Goal: Task Accomplishment & Management: Manage account settings

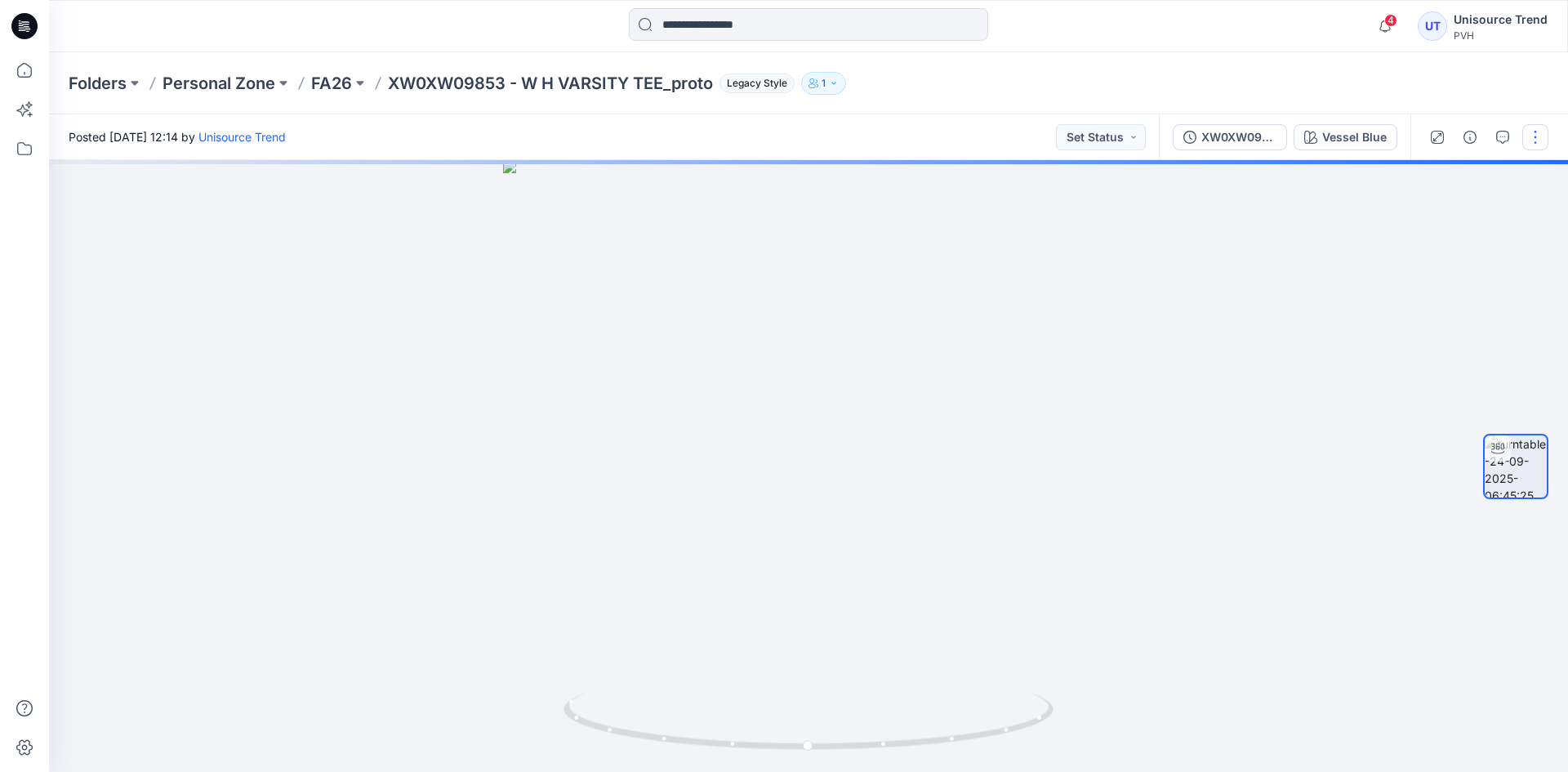
click at [1537, 136] on button "button" at bounding box center [1535, 137] width 26 height 26
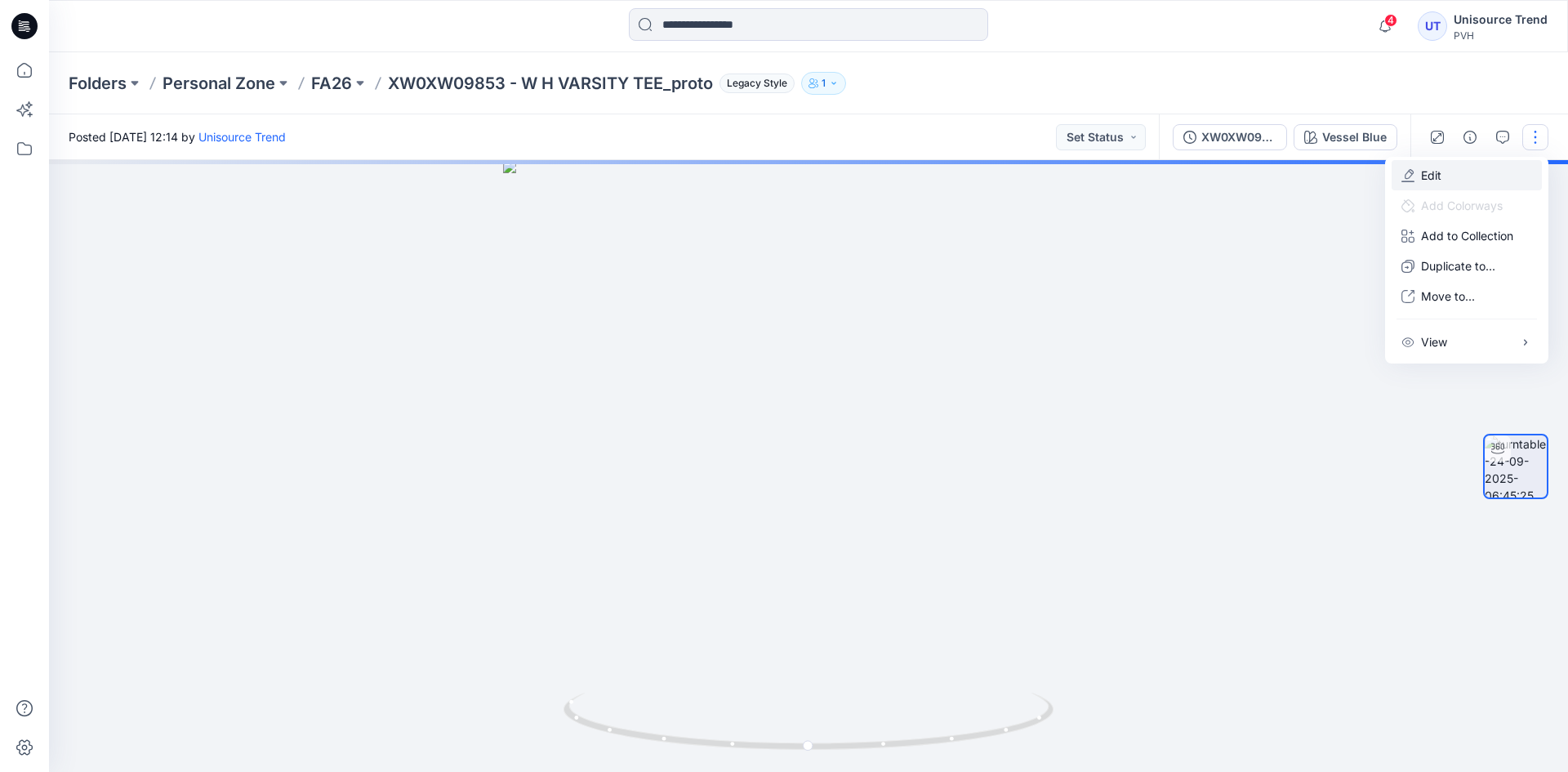
click at [1468, 169] on button "Edit" at bounding box center [1467, 175] width 150 height 30
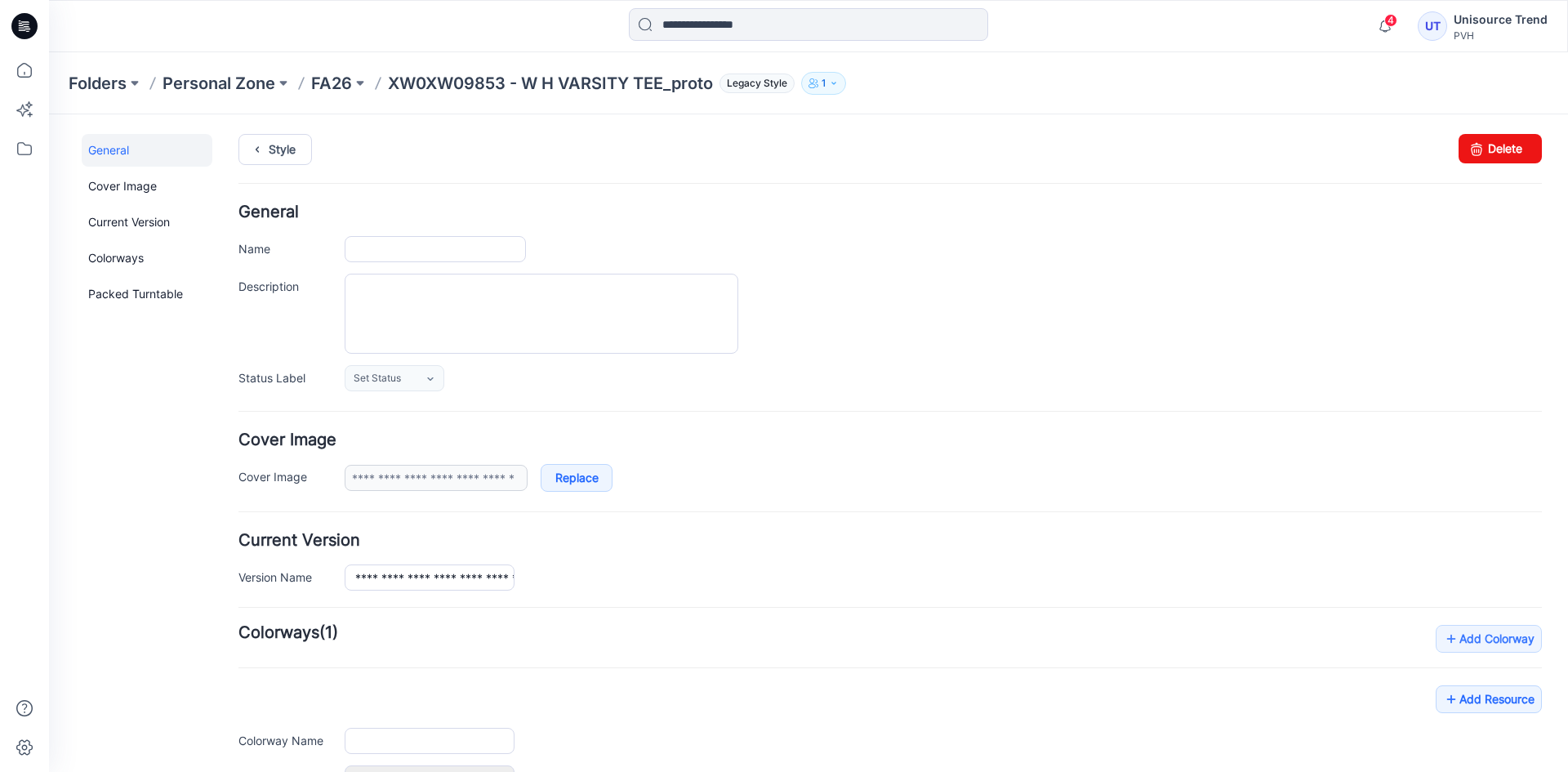
type input "**********"
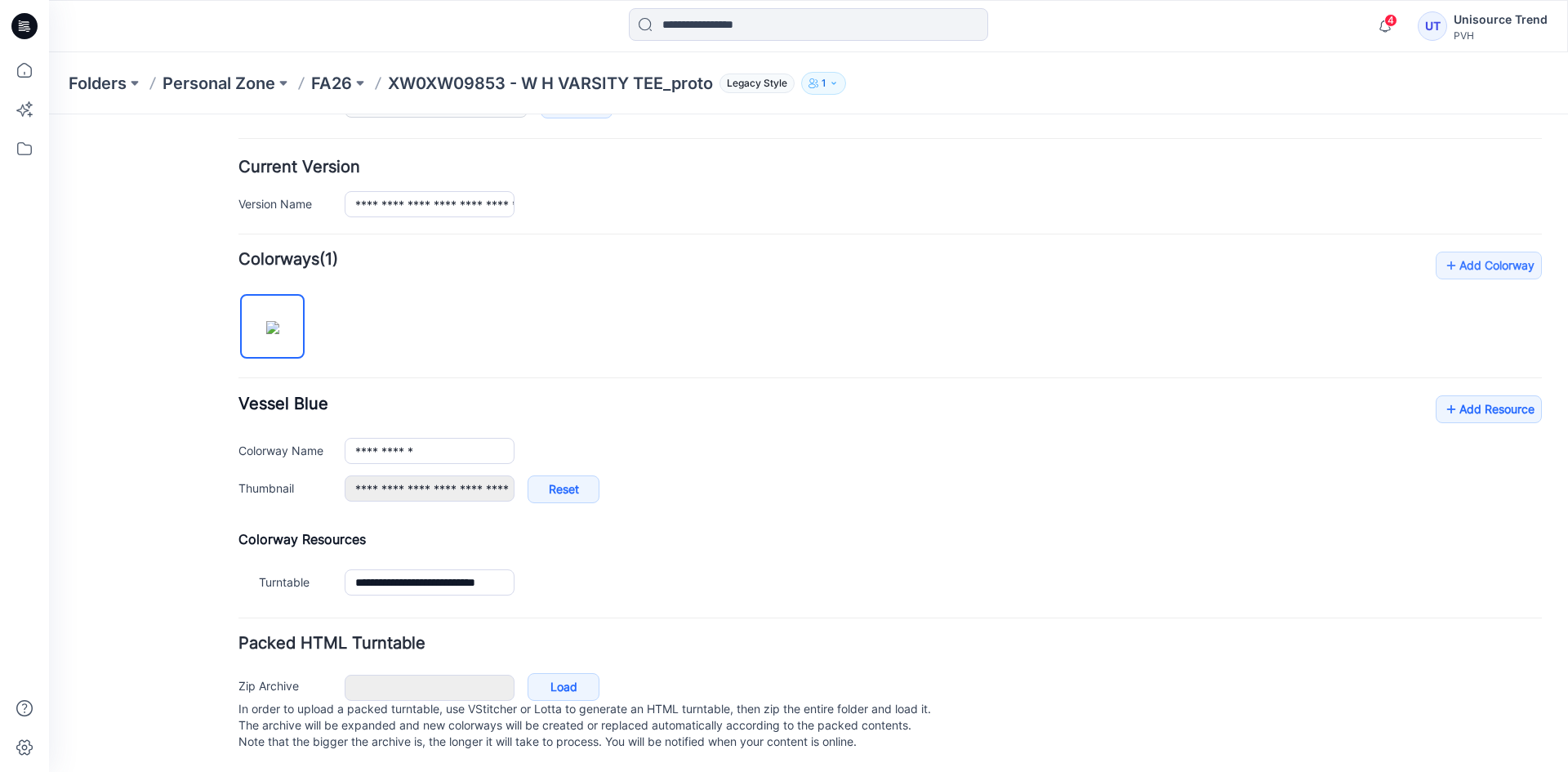
scroll to position [390, 0]
click at [1454, 396] on link "Add Resource" at bounding box center [1489, 409] width 106 height 28
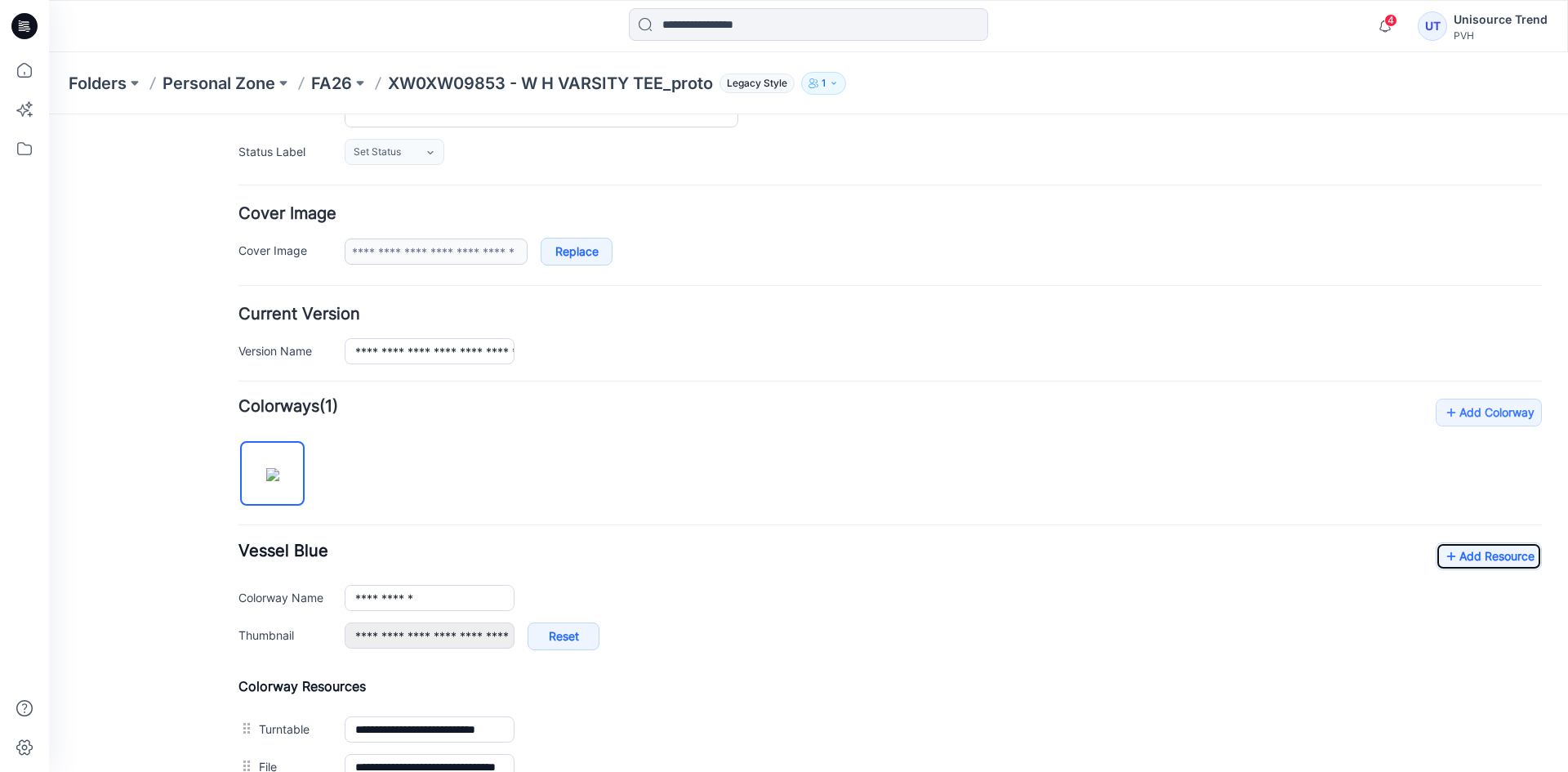
scroll to position [0, 0]
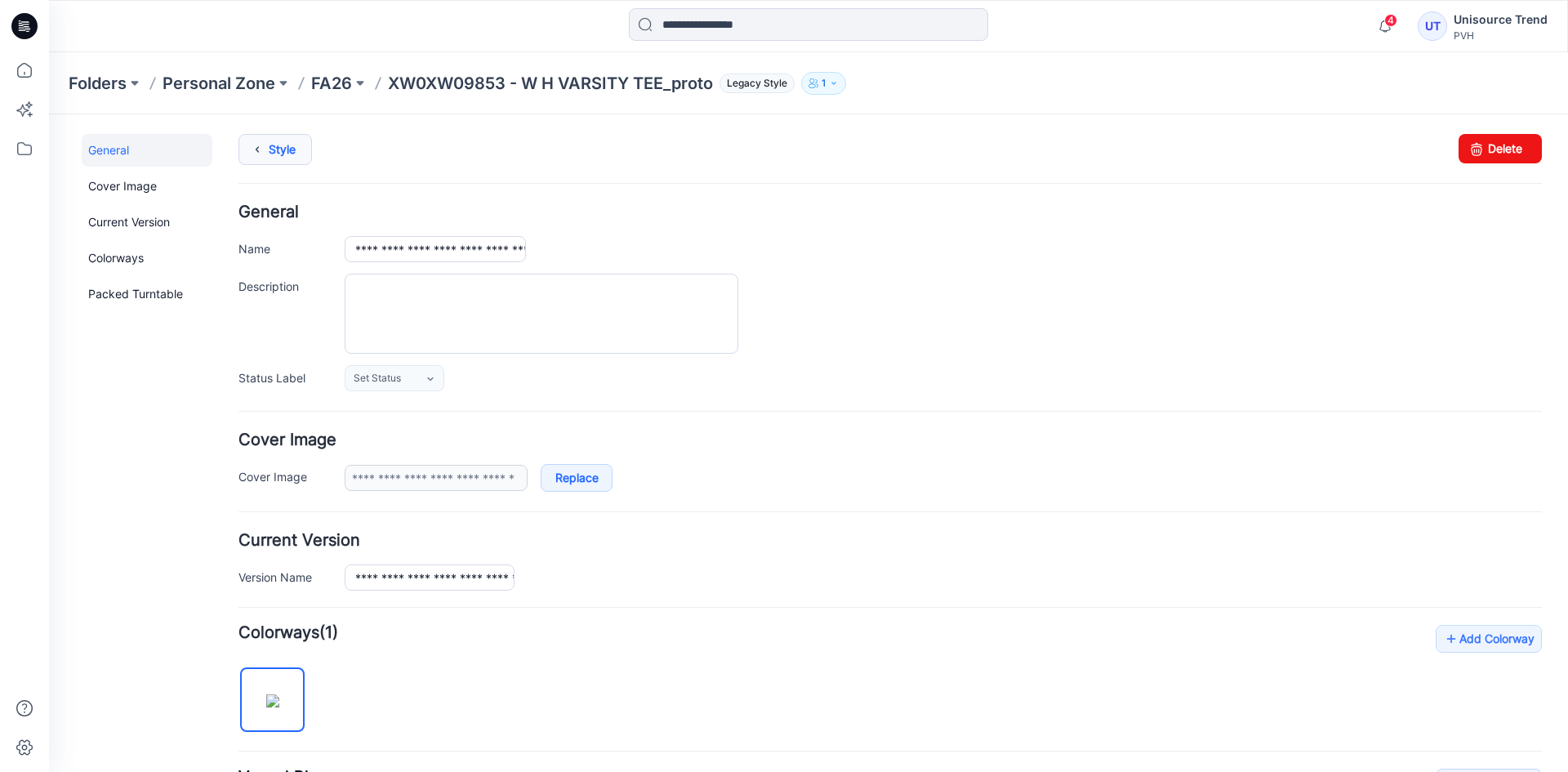
click at [278, 140] on link "Style" at bounding box center [275, 149] width 74 height 31
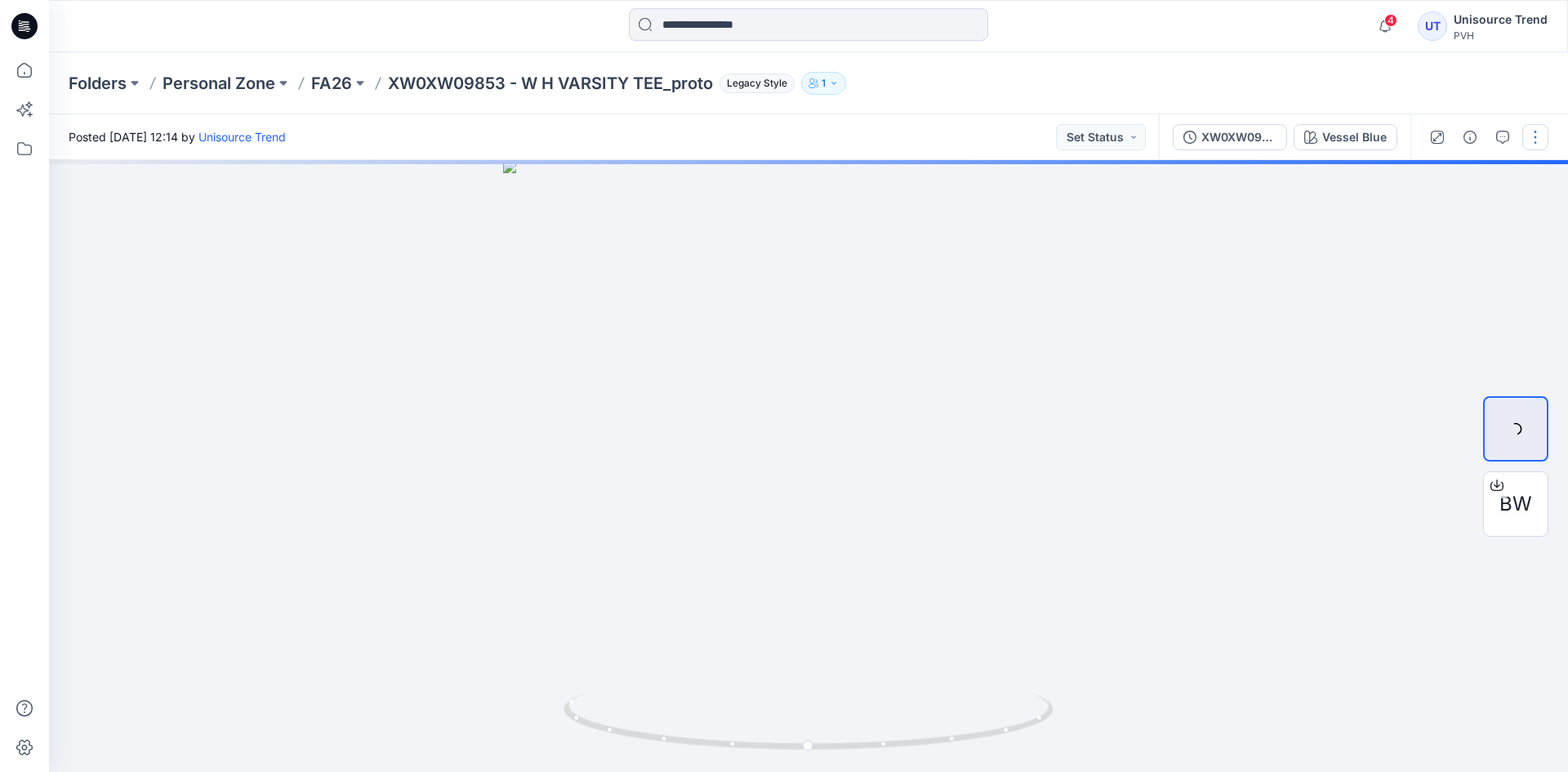
click at [1543, 133] on button "button" at bounding box center [1535, 137] width 26 height 26
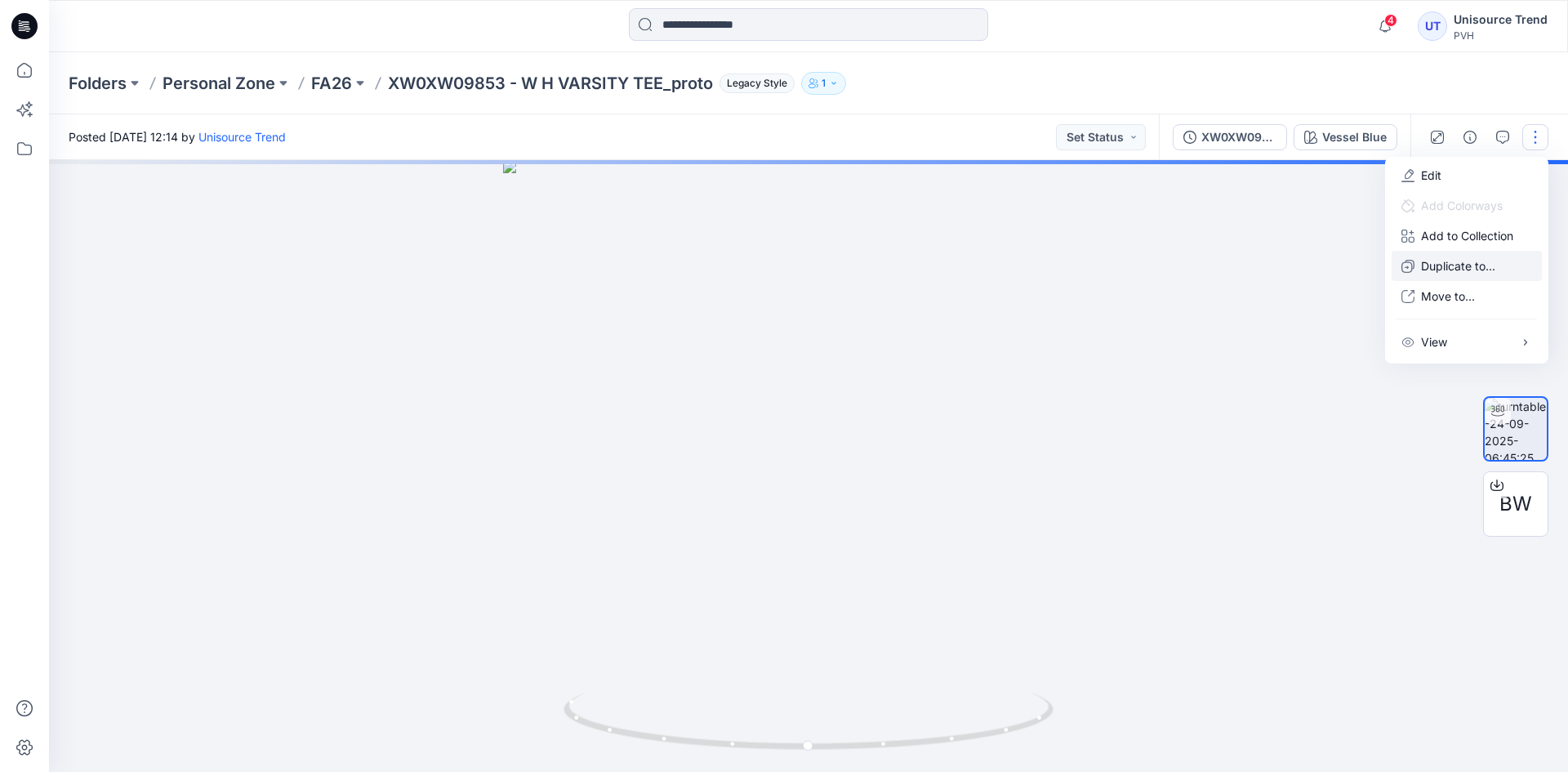
click at [1459, 261] on p "Duplicate to..." at bounding box center [1458, 265] width 74 height 17
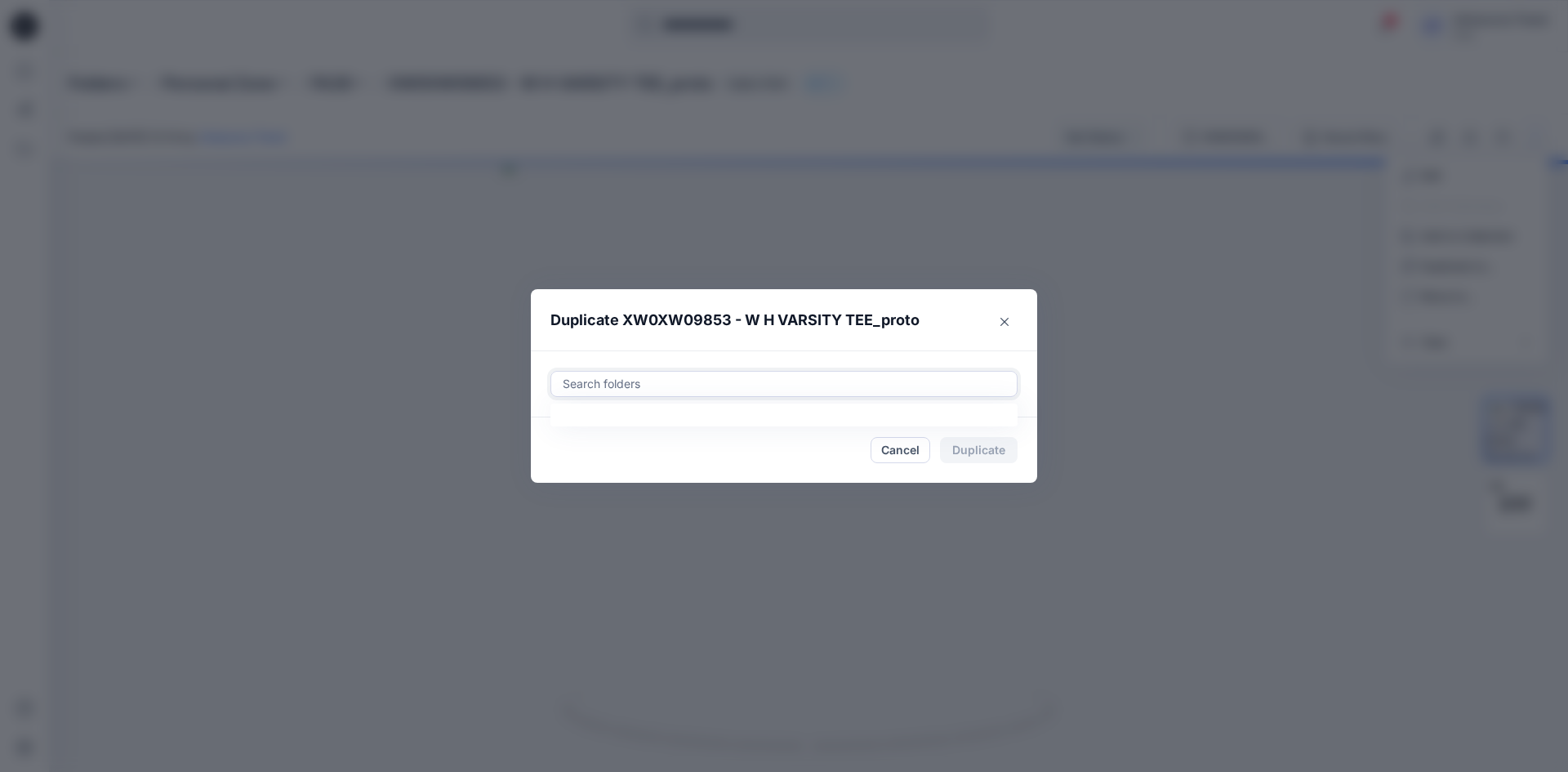
click at [816, 379] on div at bounding box center [784, 384] width 446 height 20
click at [576, 428] on div at bounding box center [574, 424] width 13 height 13
type input "********"
click at [549, 460] on footer "Cancel Duplicate" at bounding box center [784, 449] width 506 height 65
click at [1003, 436] on footer "Cancel Duplicate" at bounding box center [784, 449] width 506 height 65
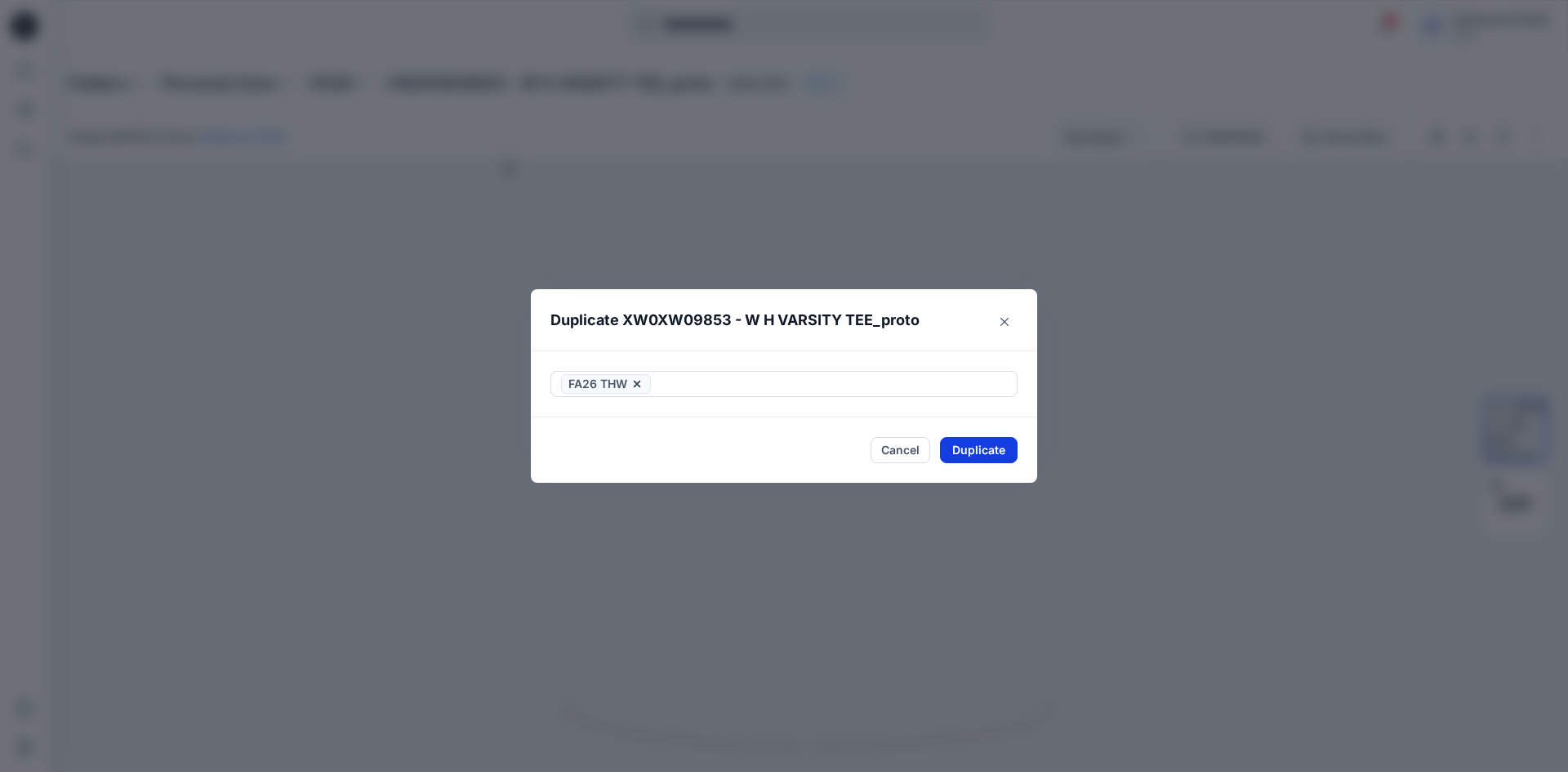
click at [997, 446] on button "Duplicate" at bounding box center [979, 450] width 78 height 26
click at [995, 447] on button "Close" at bounding box center [991, 451] width 53 height 26
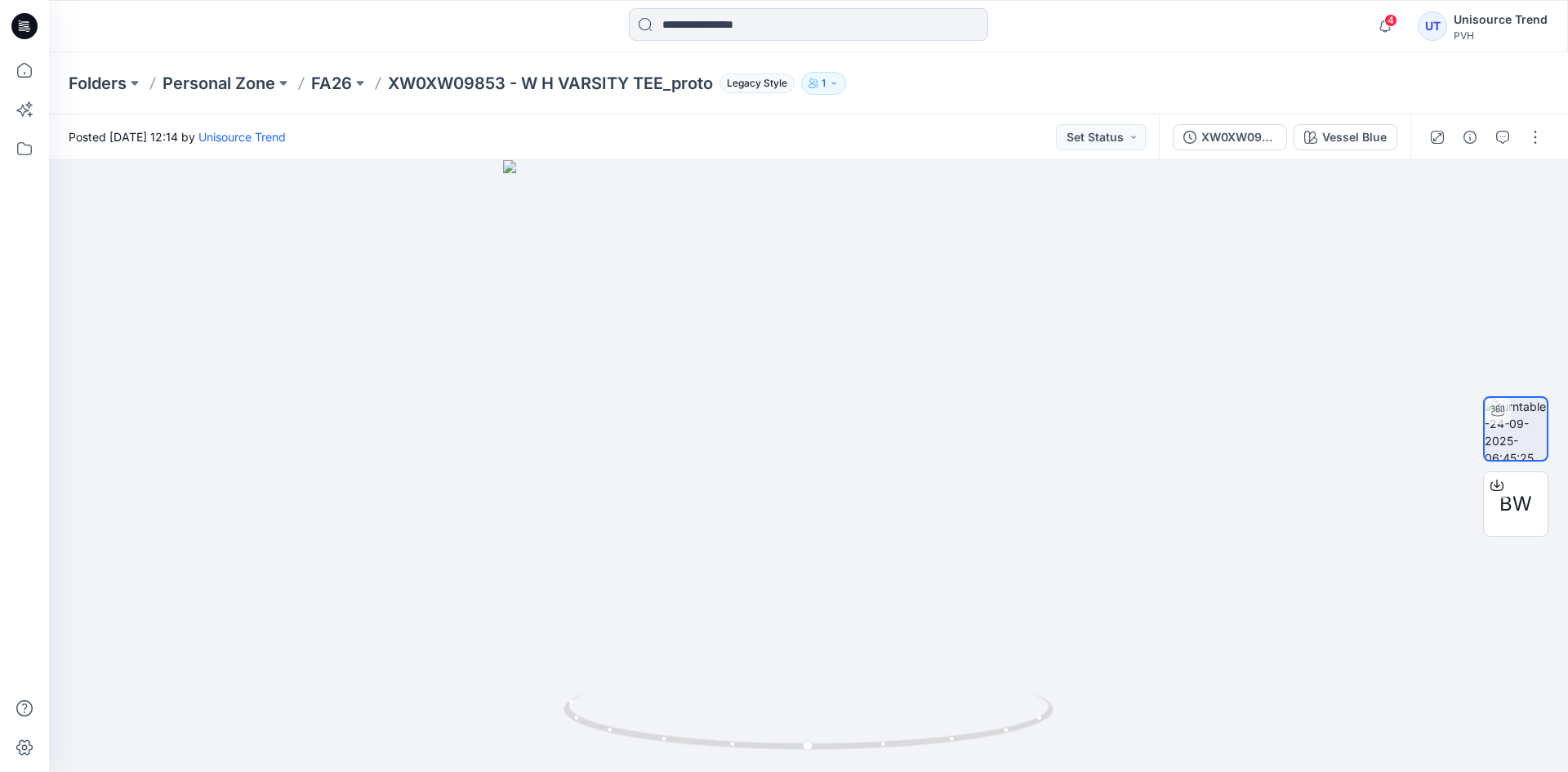
click at [25, 32] on icon at bounding box center [24, 26] width 26 height 26
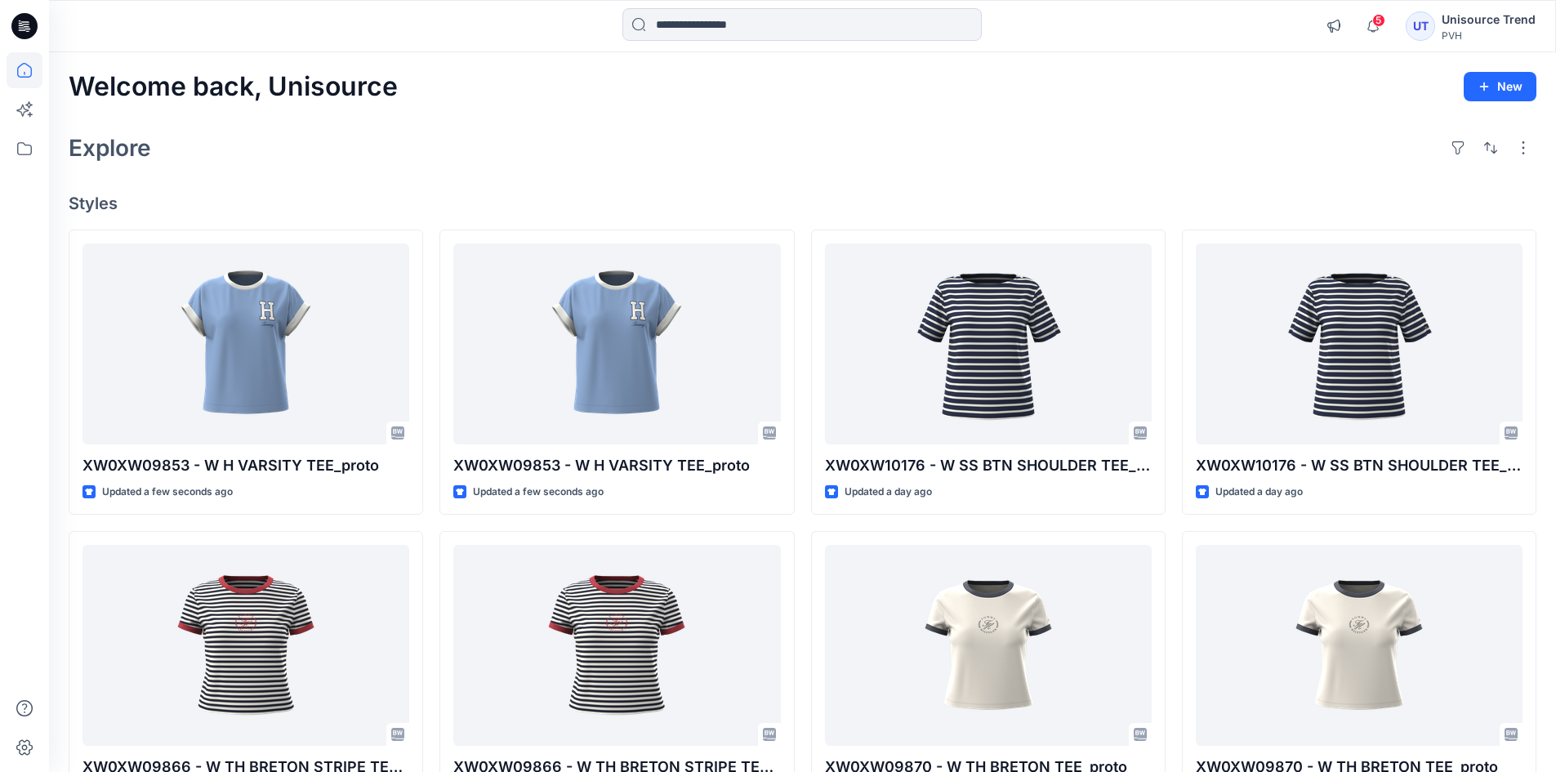
click at [1380, 21] on span "5" at bounding box center [1378, 20] width 13 height 13
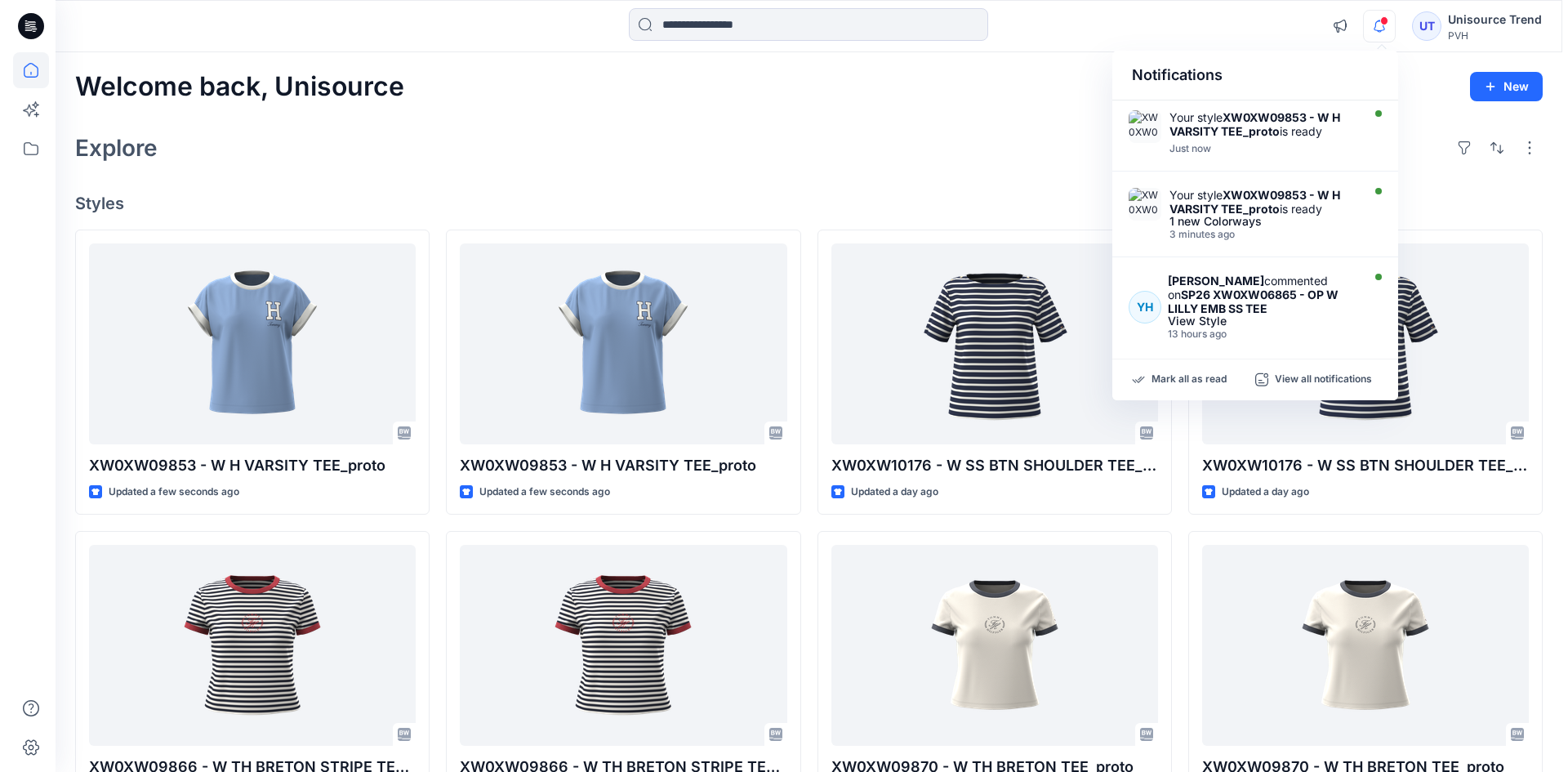
scroll to position [82, 0]
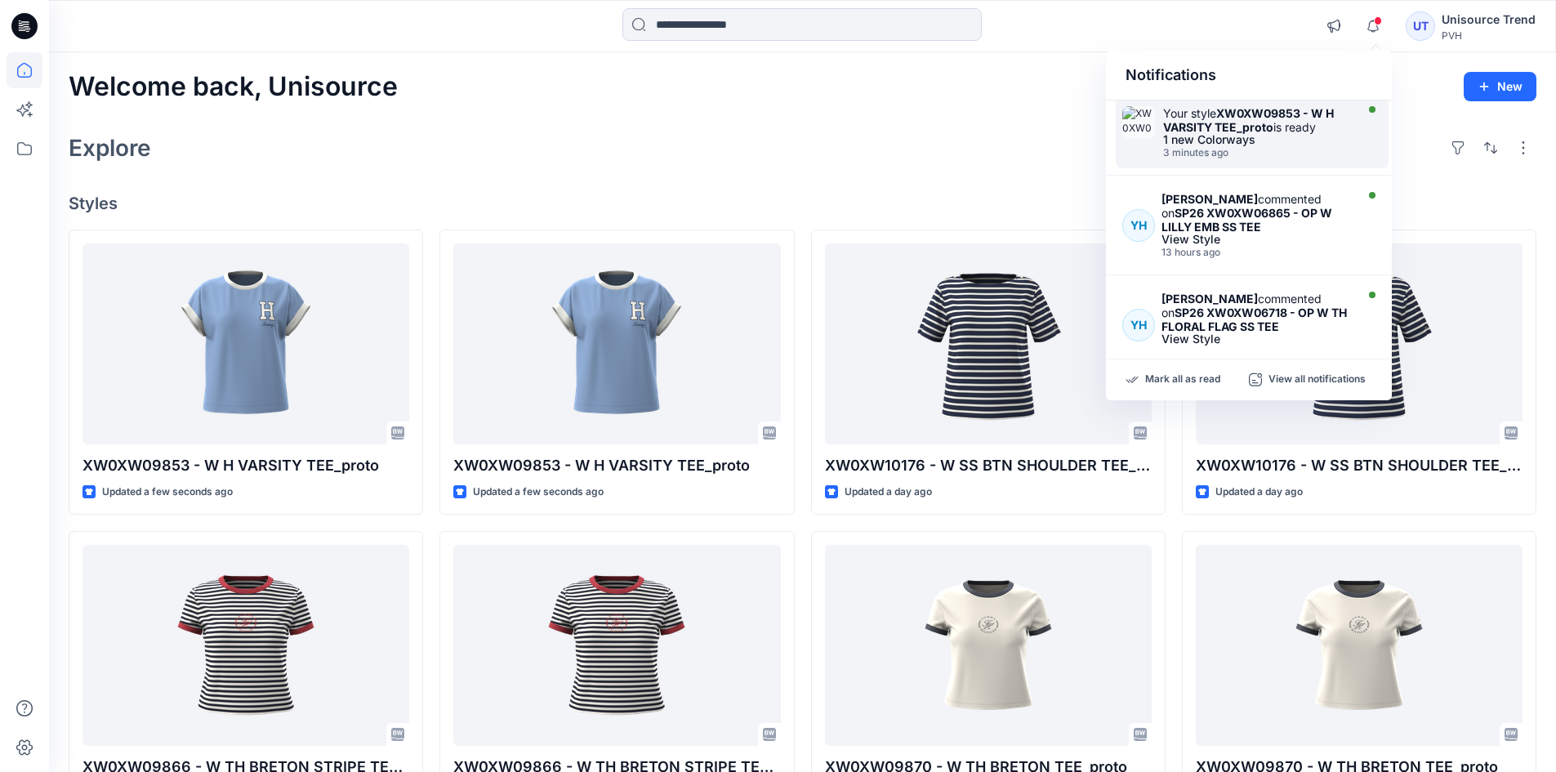
click at [1348, 146] on div "Your style XW0XW09853 - W H VARSITY TEE_proto is ready 1 new Colorways 3 minute…" at bounding box center [1261, 132] width 196 height 52
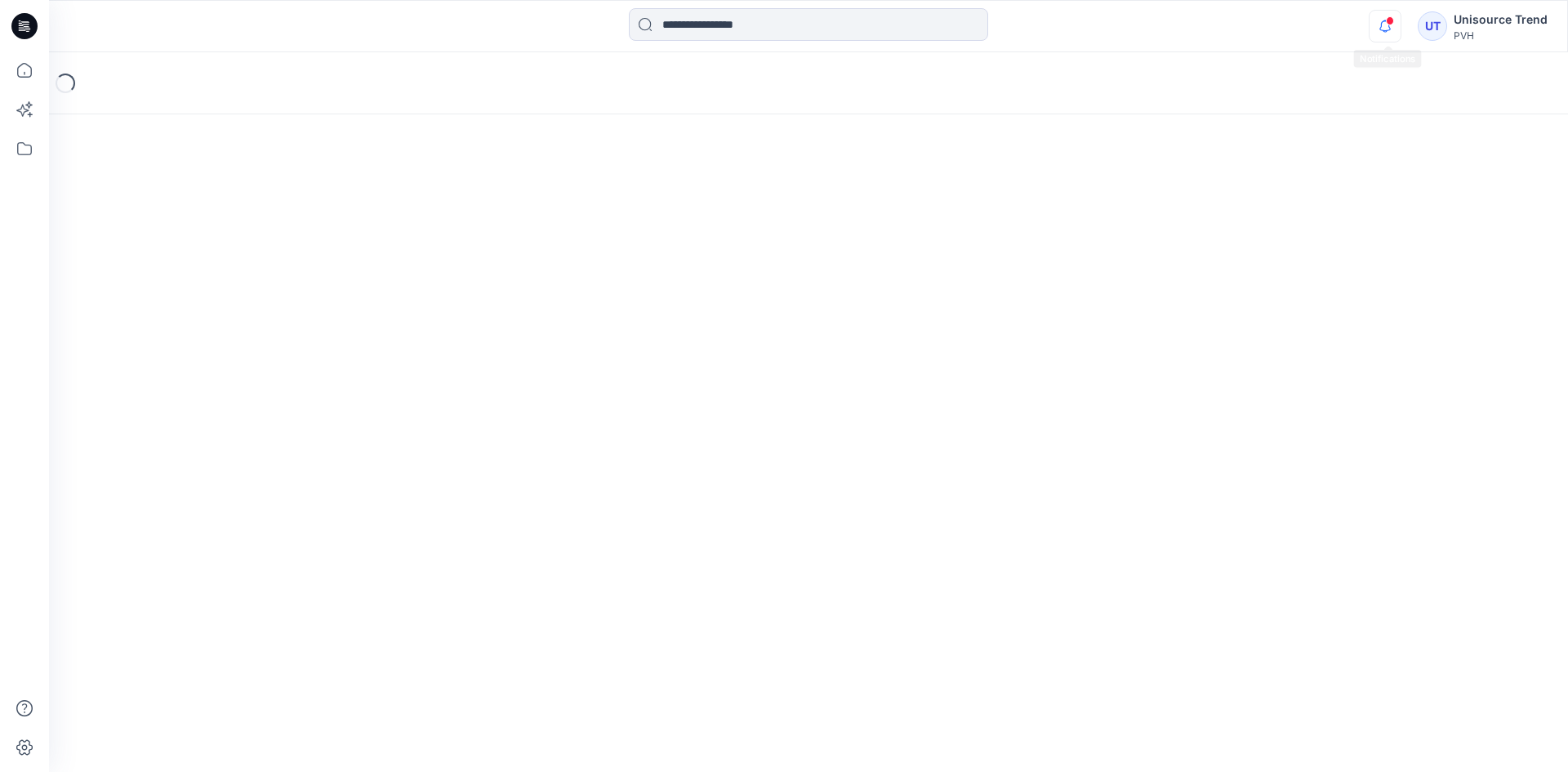
click at [1381, 26] on icon "button" at bounding box center [1385, 26] width 31 height 33
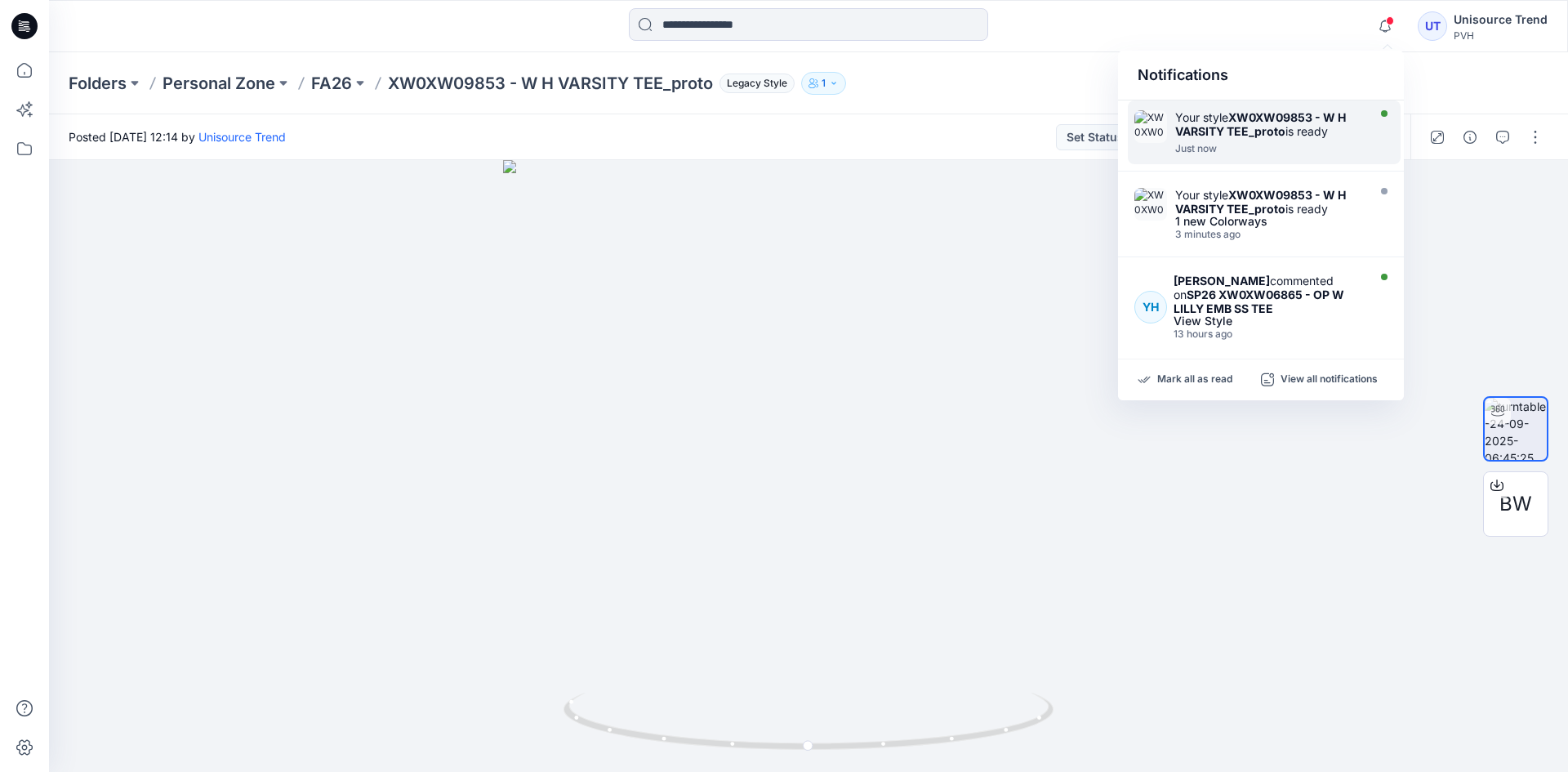
click at [1360, 143] on div "Just now" at bounding box center [1269, 148] width 188 height 11
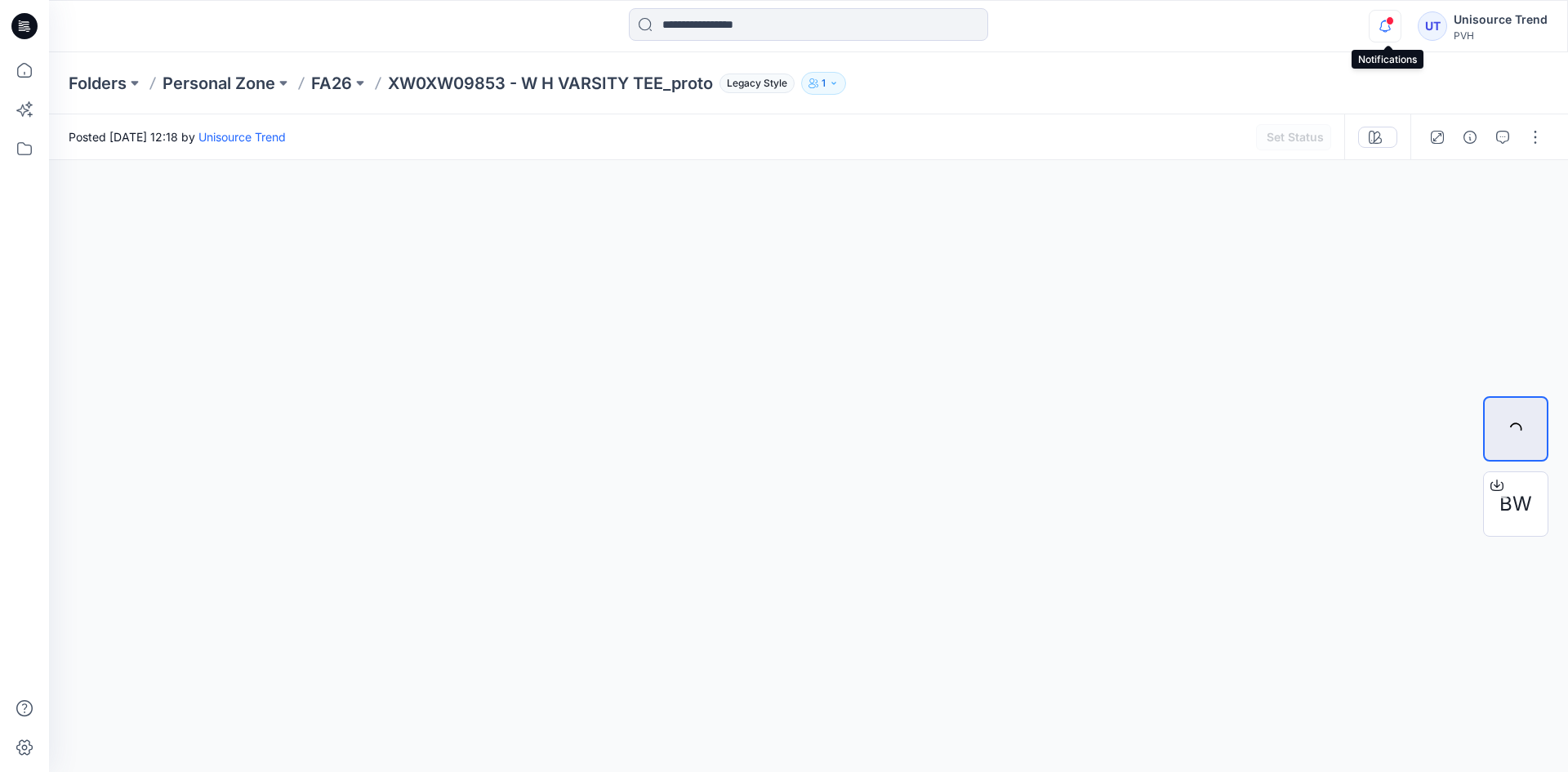
click at [1393, 28] on icon "button" at bounding box center [1385, 26] width 31 height 33
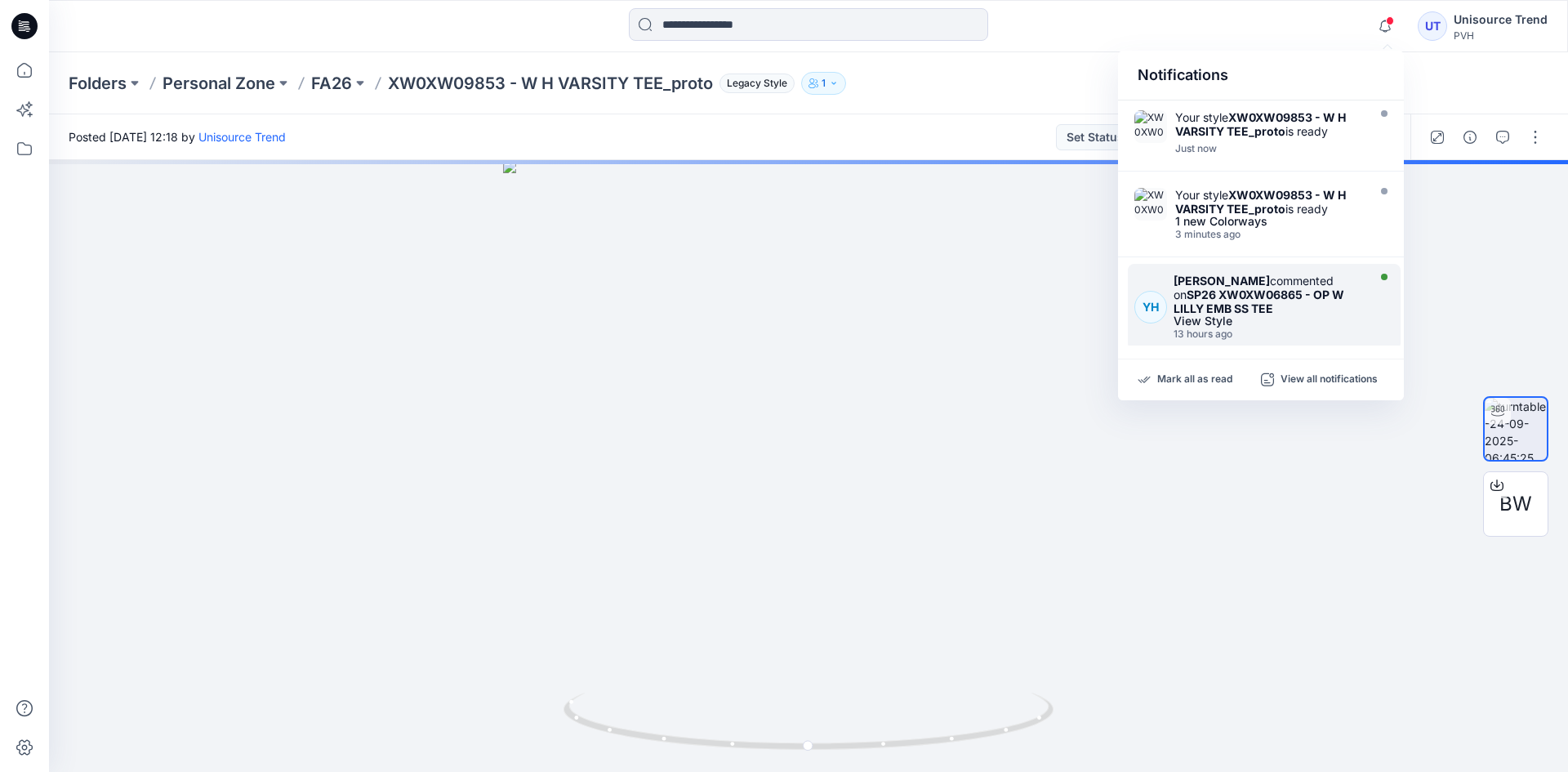
click at [1331, 305] on div "[PERSON_NAME] commented on SP26 XW0XW06865 - OP W LILLY EMB SS TEE" at bounding box center [1268, 295] width 189 height 42
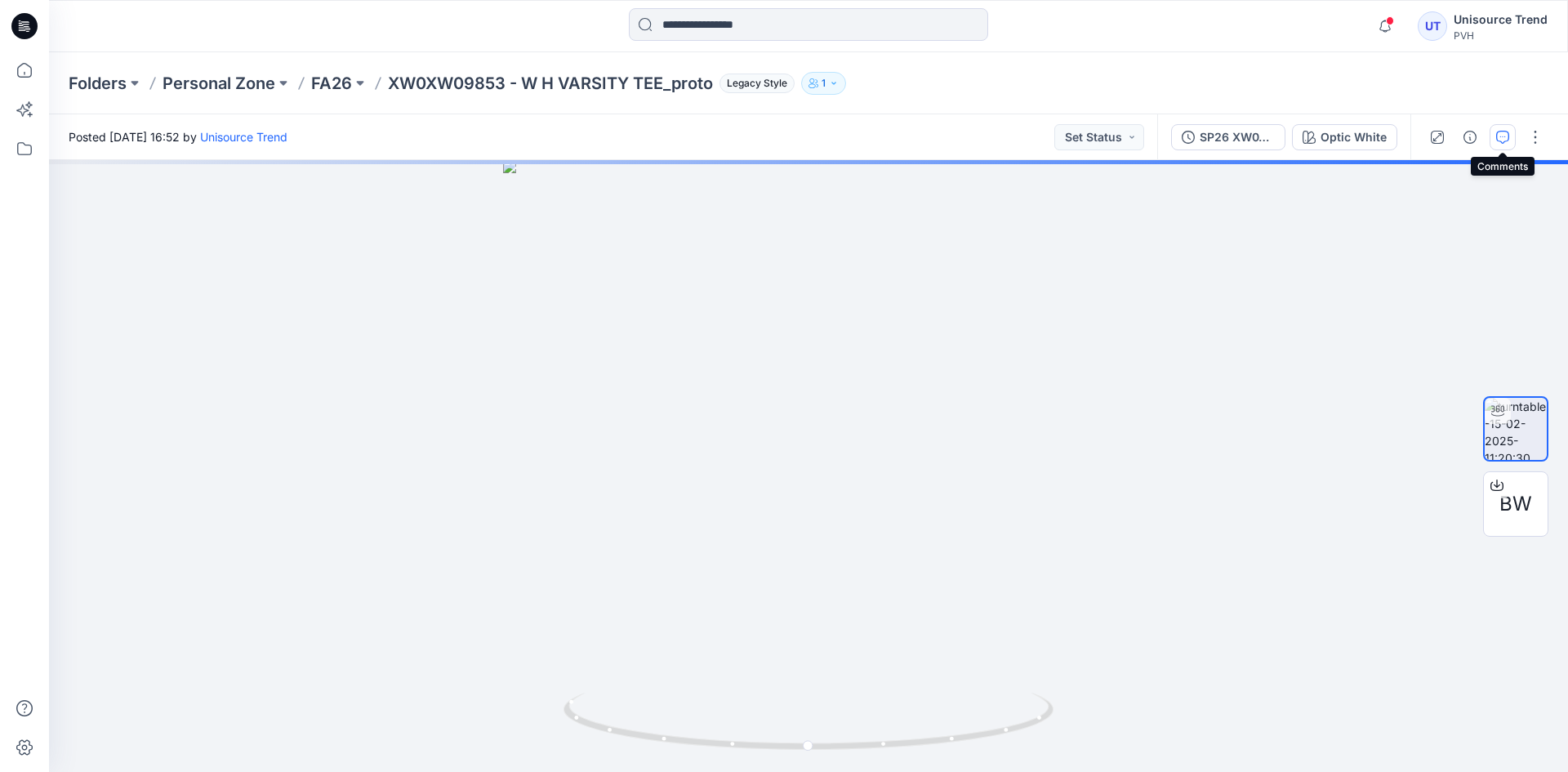
click at [1508, 131] on icon "button" at bounding box center [1502, 137] width 13 height 13
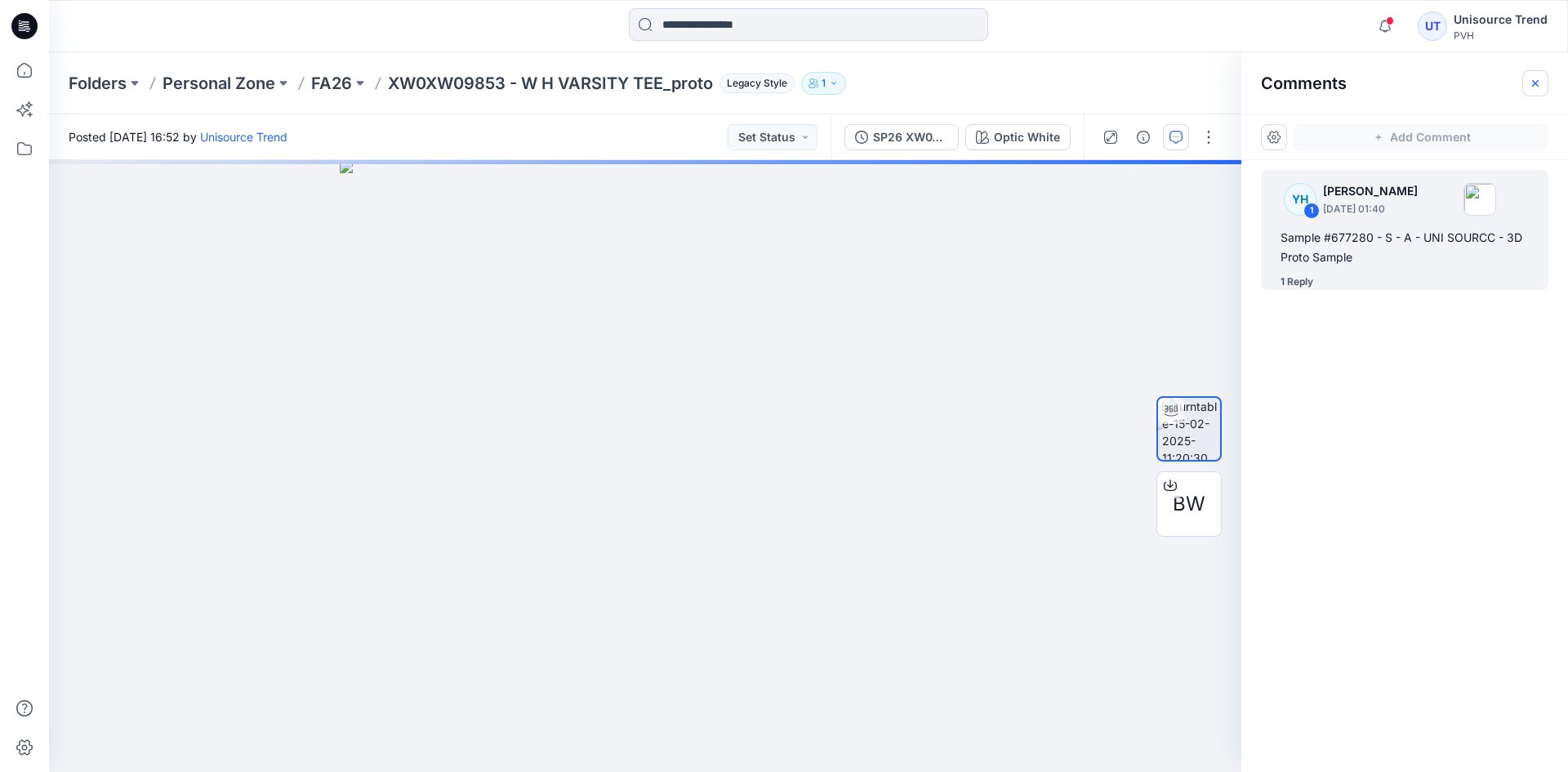
click at [1535, 80] on icon "button" at bounding box center [1535, 83] width 13 height 13
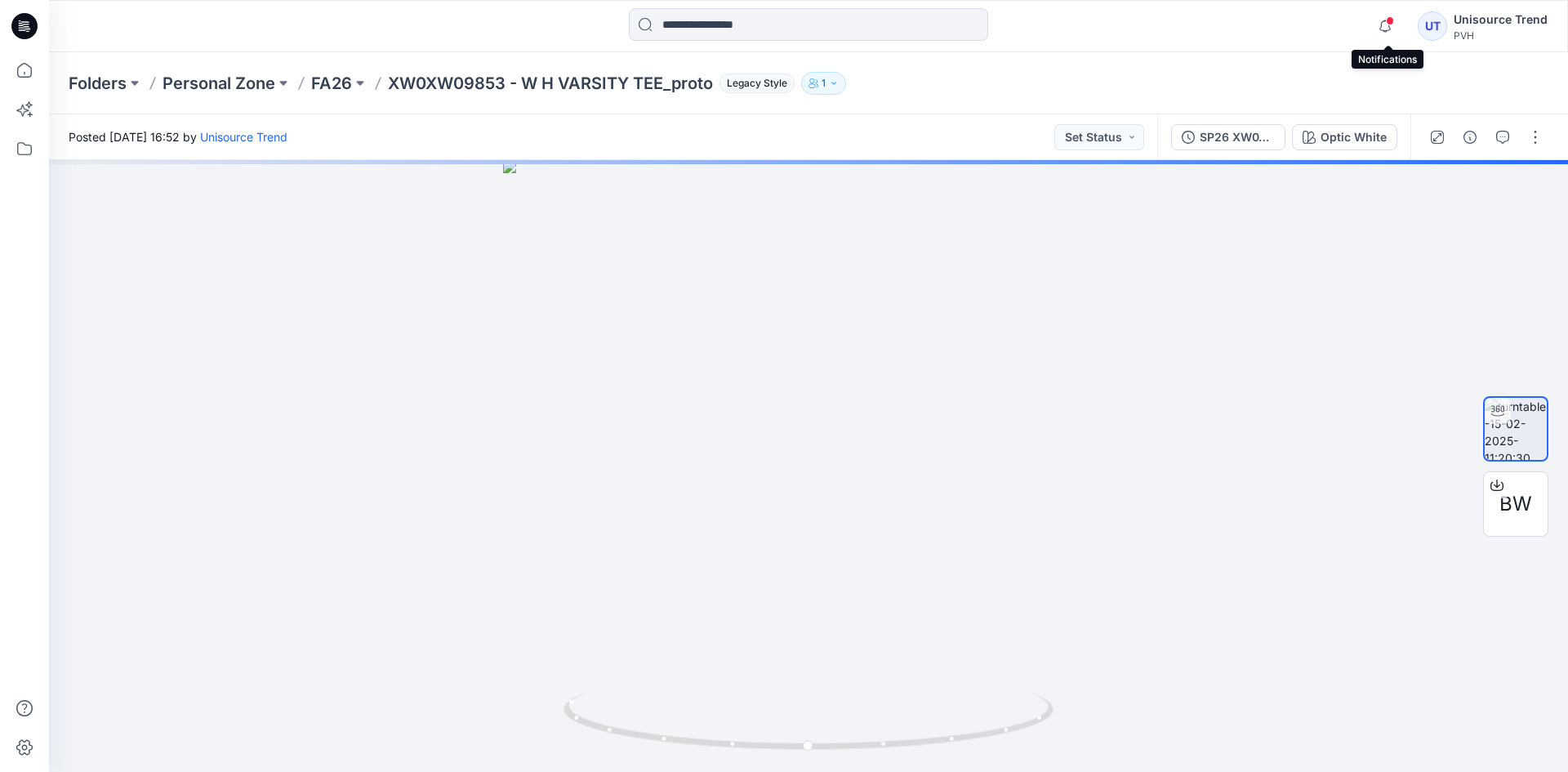
click at [1394, 25] on span at bounding box center [1390, 20] width 8 height 9
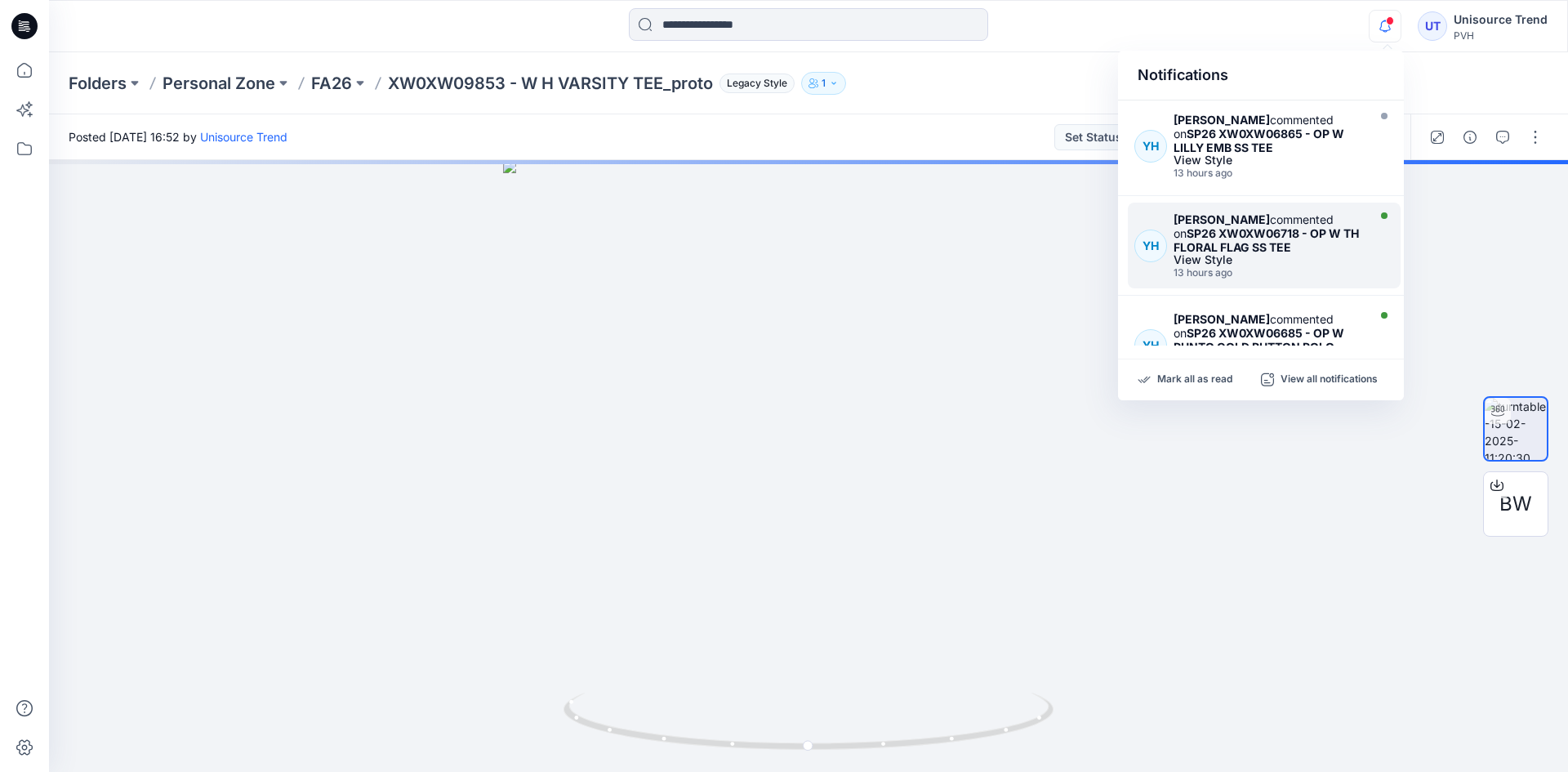
scroll to position [163, 0]
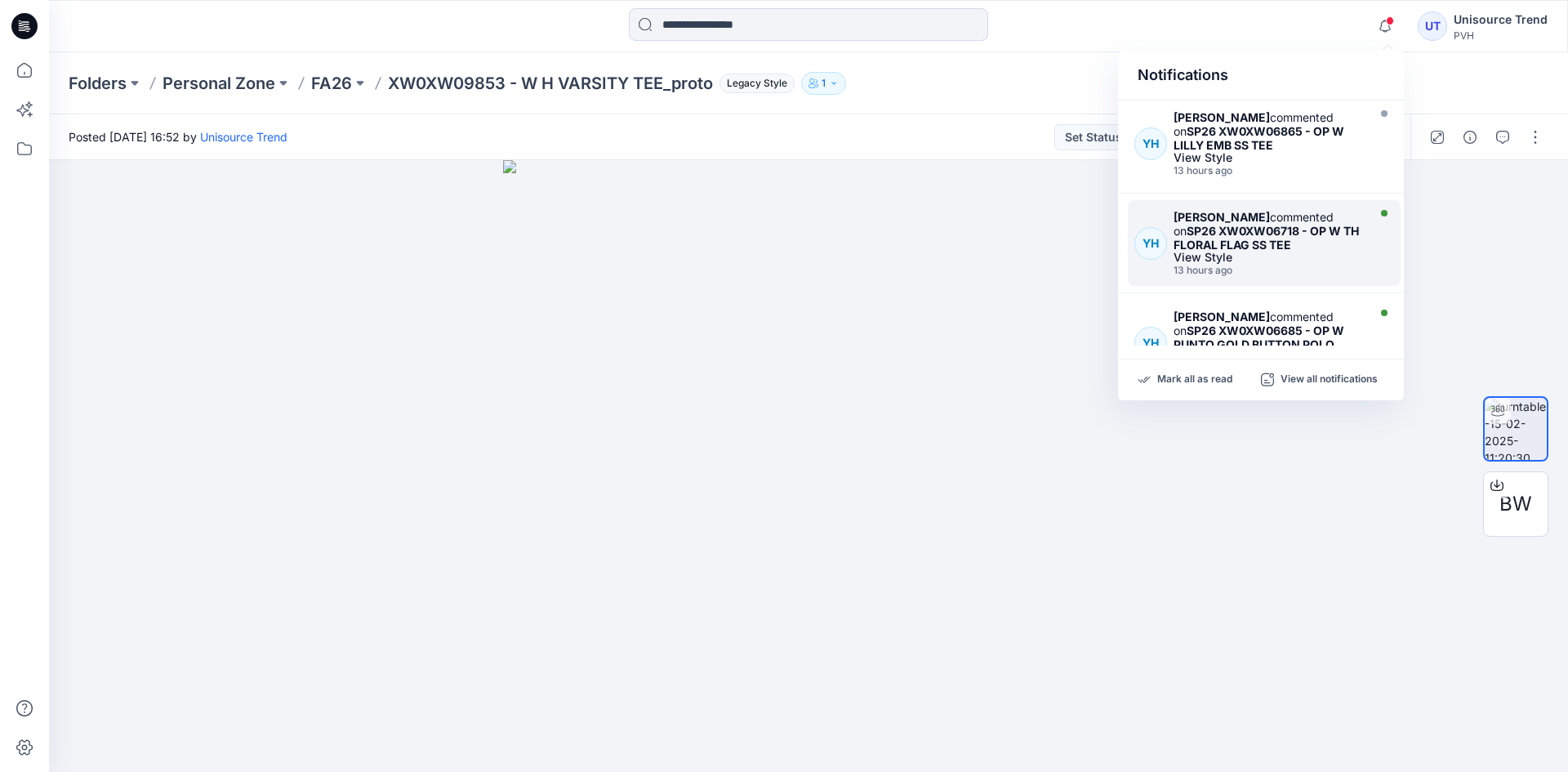
click at [1328, 241] on div "[PERSON_NAME] commented on SP26 XW0XW06718 - OP W TH FLORAL FLAG SS TEE" at bounding box center [1268, 231] width 189 height 42
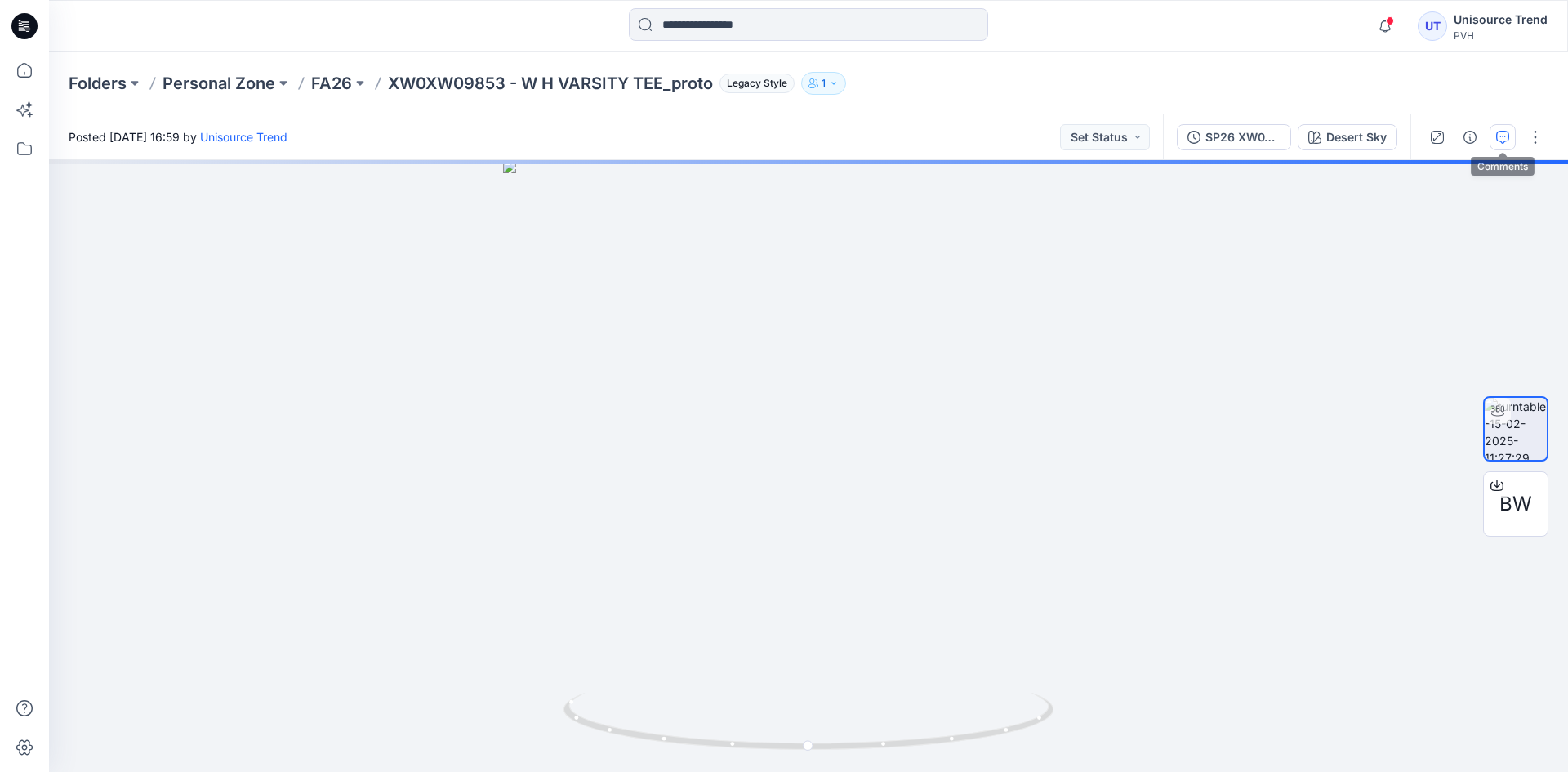
click at [1507, 134] on icon "button" at bounding box center [1502, 137] width 13 height 13
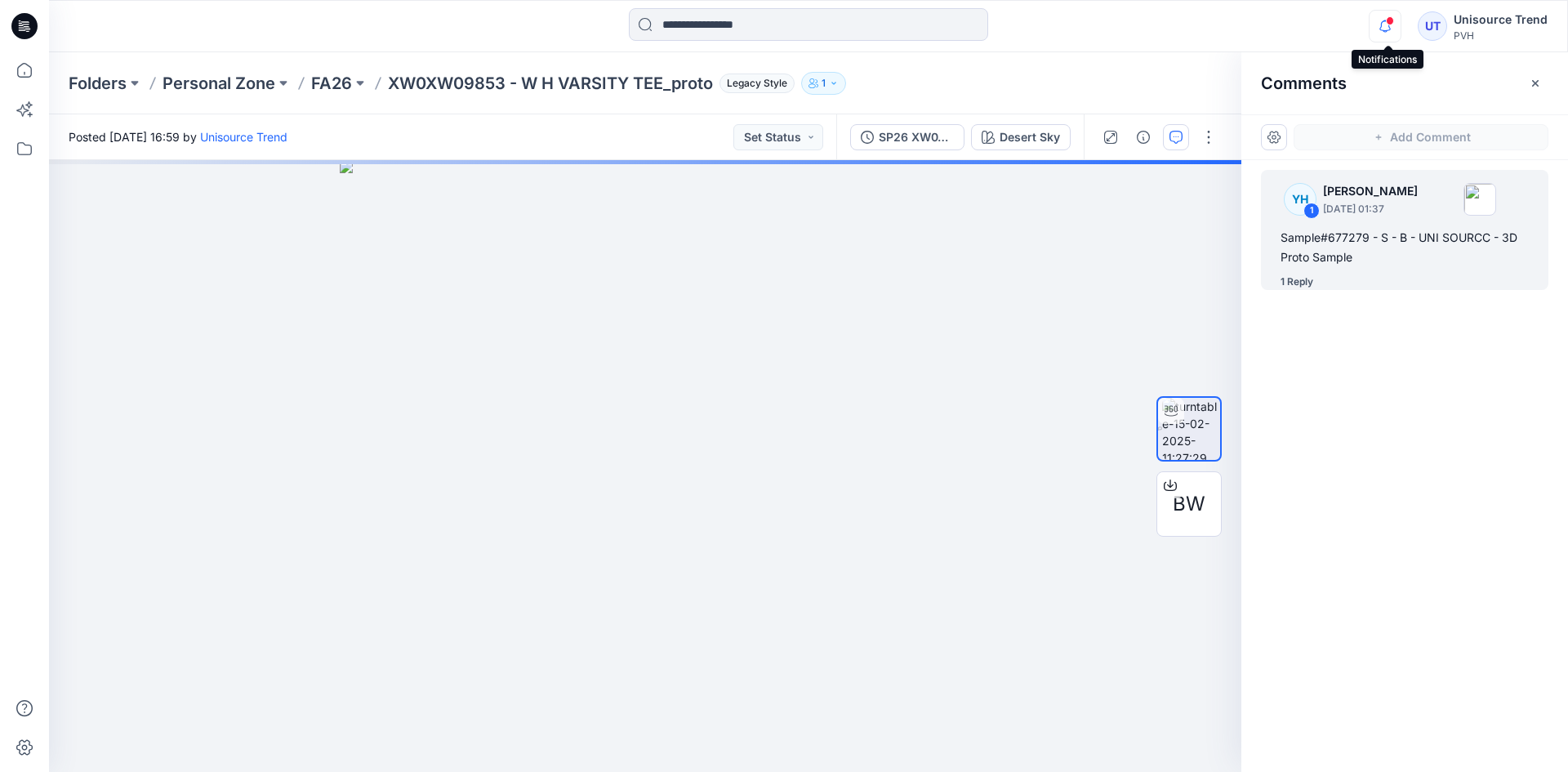
click at [1384, 25] on icon "button" at bounding box center [1384, 25] width 11 height 11
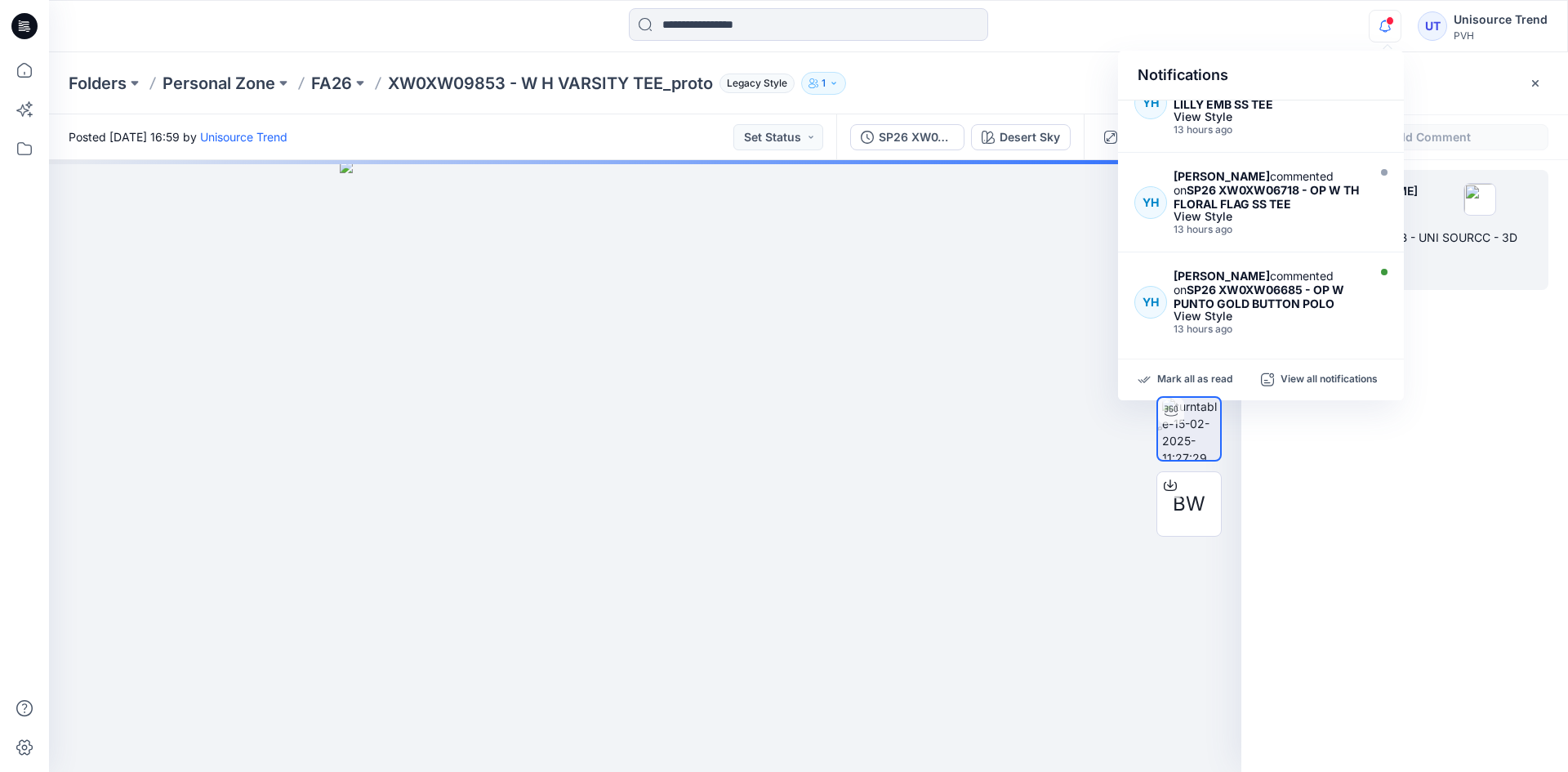
scroll to position [245, 0]
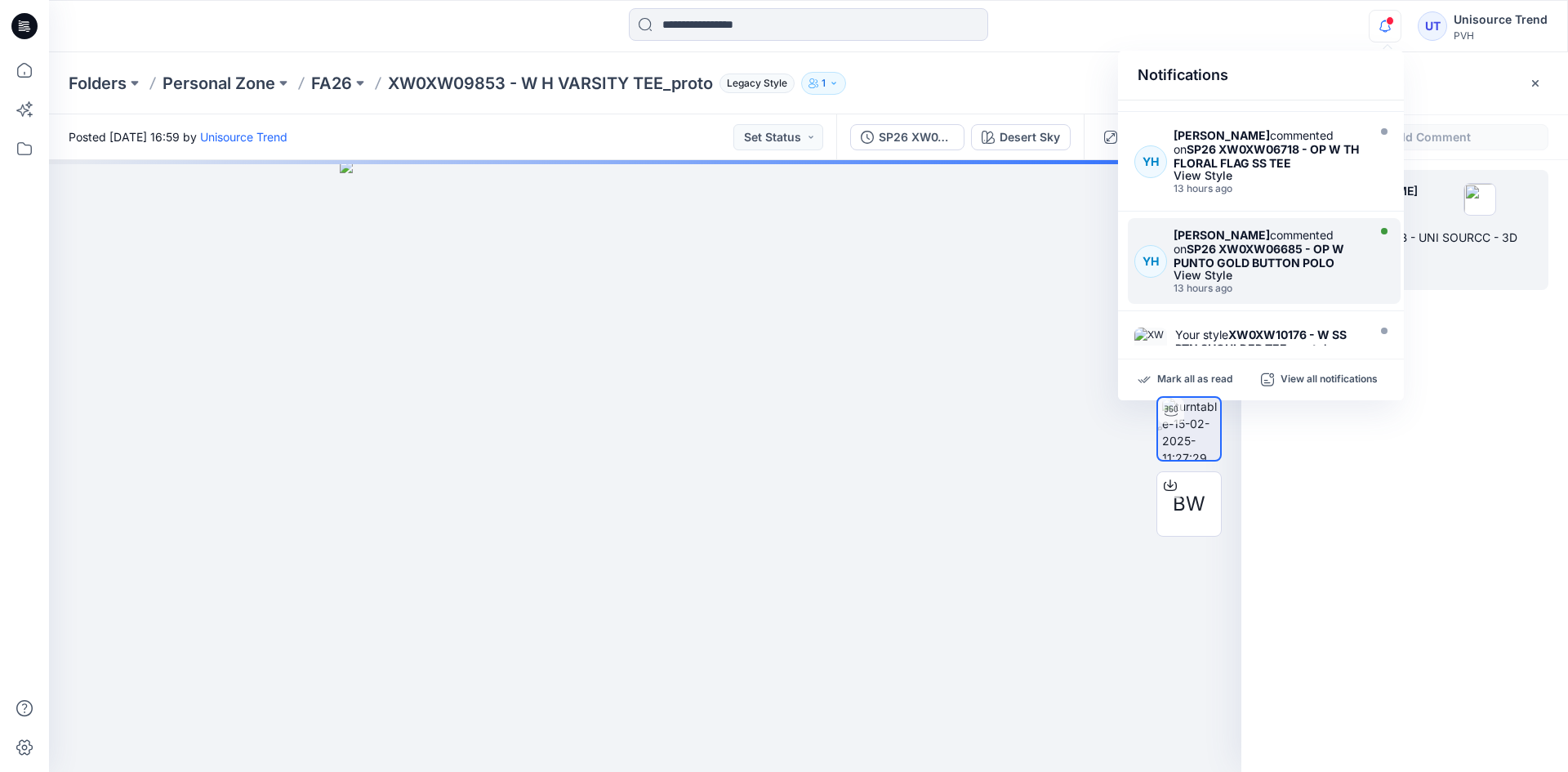
click at [1344, 278] on div "View Style" at bounding box center [1268, 275] width 189 height 11
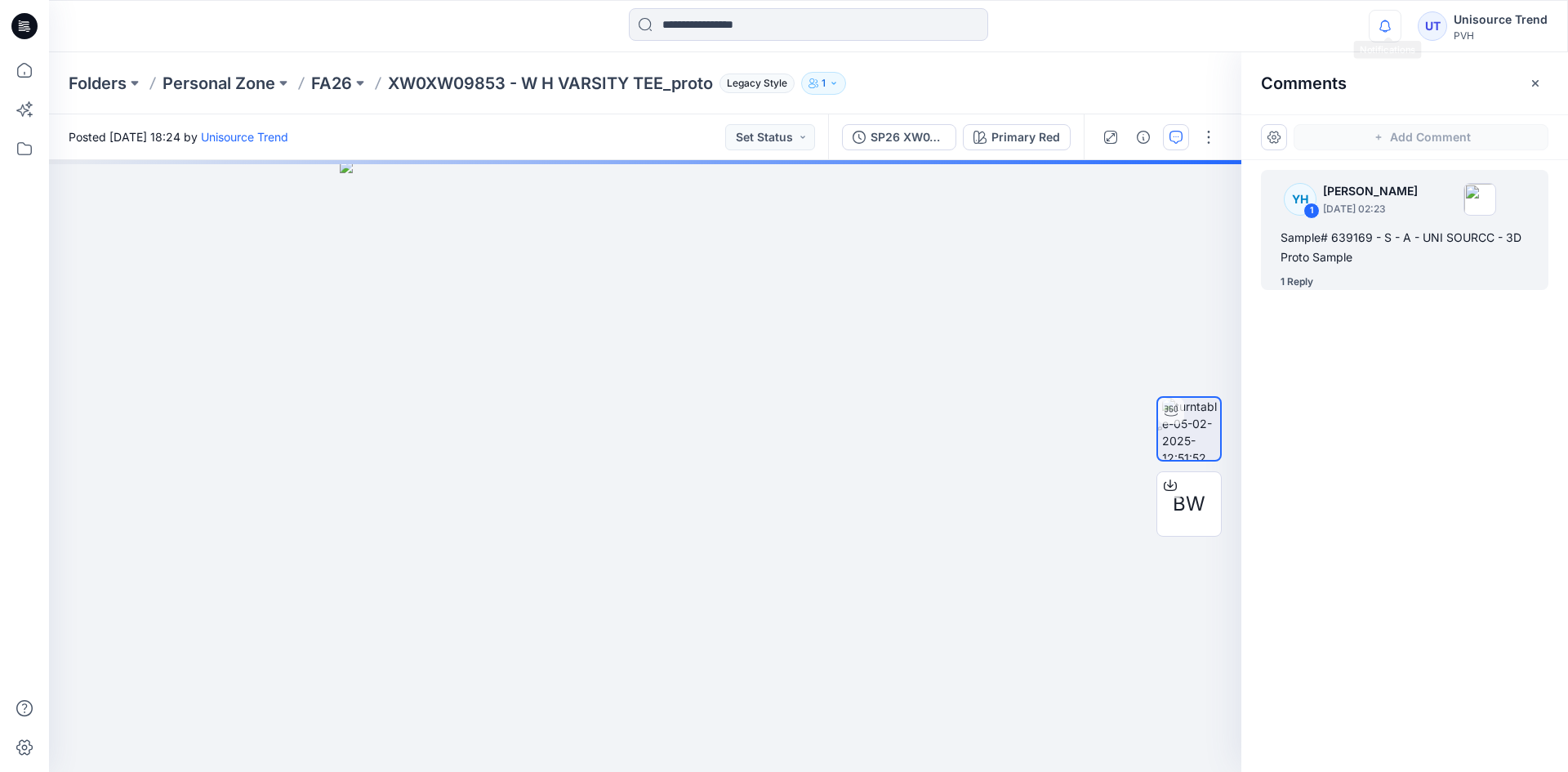
click at [1400, 30] on icon "button" at bounding box center [1385, 26] width 31 height 33
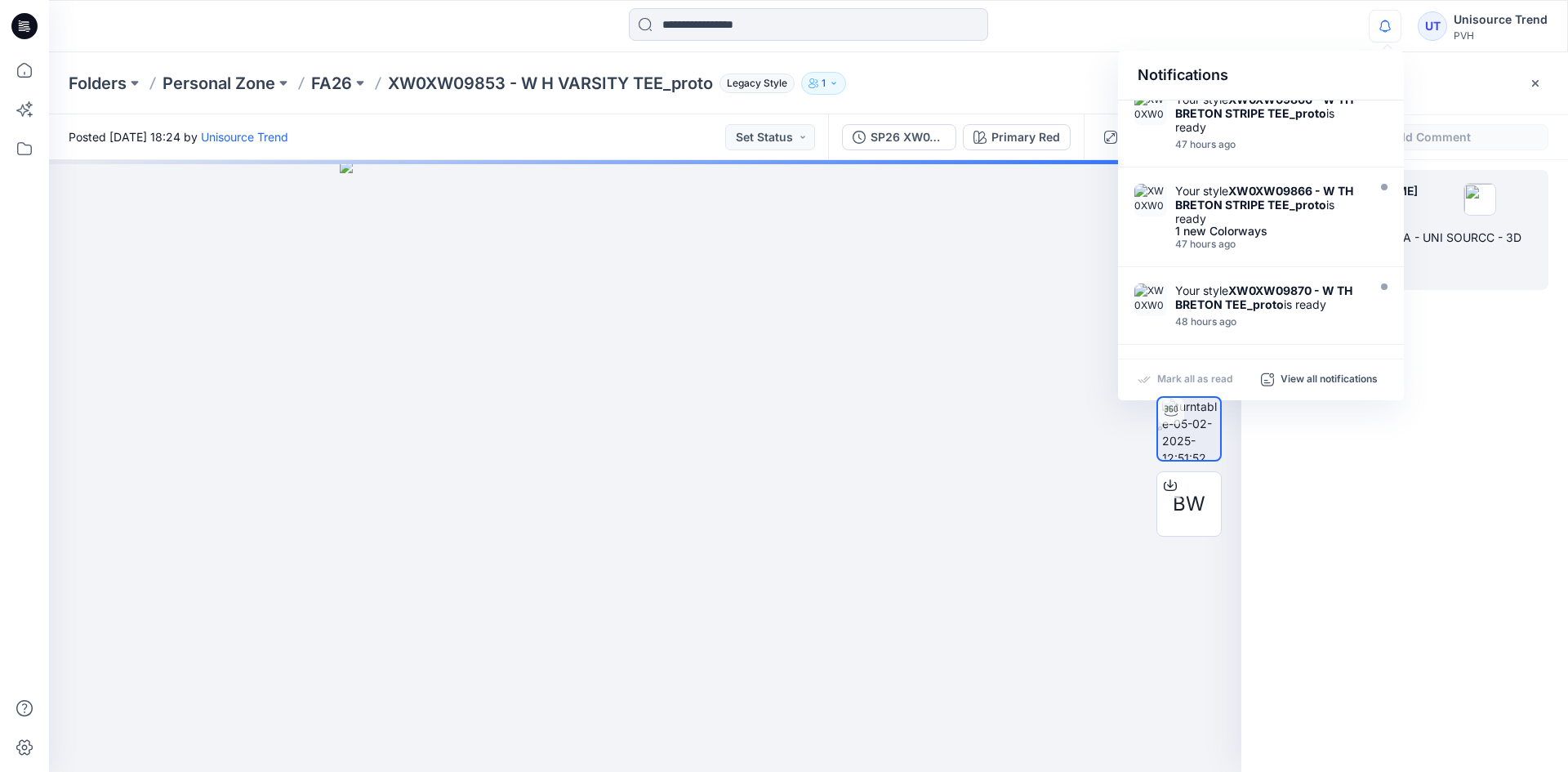
scroll to position [677, 0]
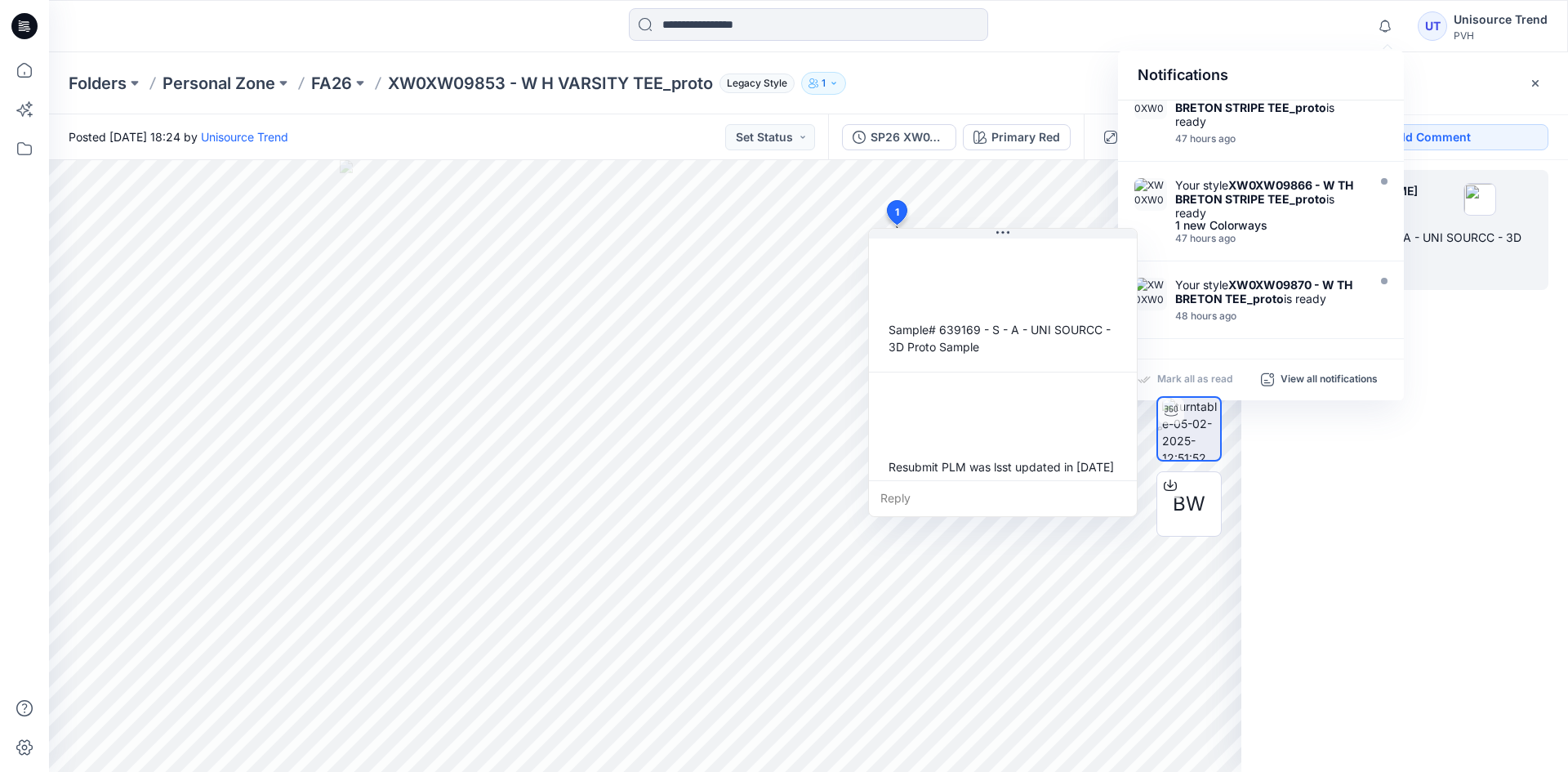
click at [1042, 47] on div "Notifications Your style XW0XW09853 - W H VARSITY TEE_proto is ready Just now Y…" at bounding box center [808, 26] width 1519 height 52
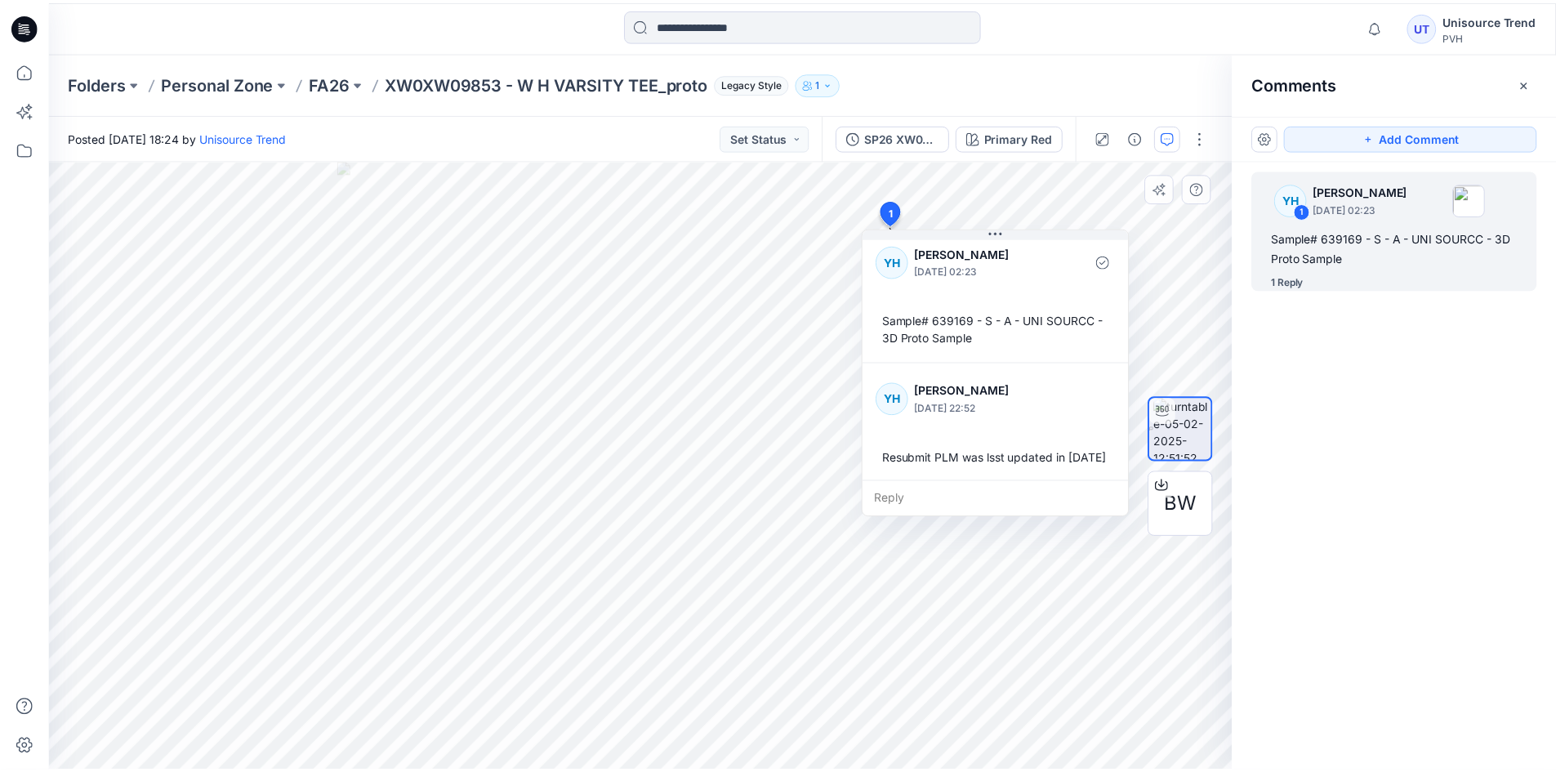
scroll to position [0, 0]
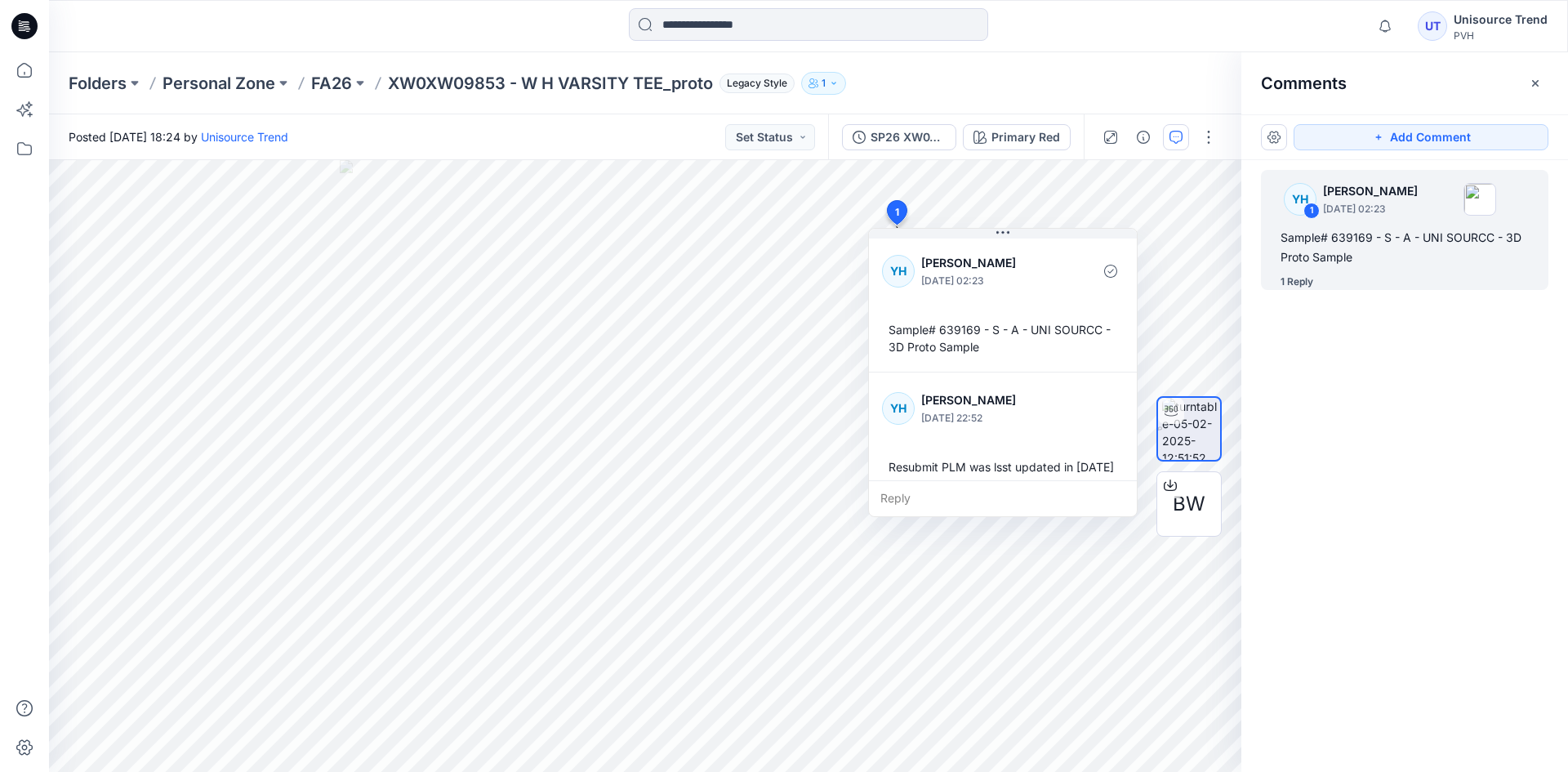
click at [31, 38] on icon at bounding box center [24, 26] width 26 height 52
